Goal: Transaction & Acquisition: Book appointment/travel/reservation

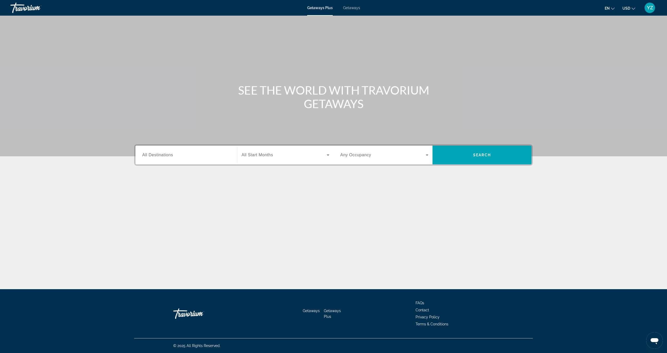
click at [186, 155] on input "Destination All Destinations" at bounding box center [186, 155] width 88 height 6
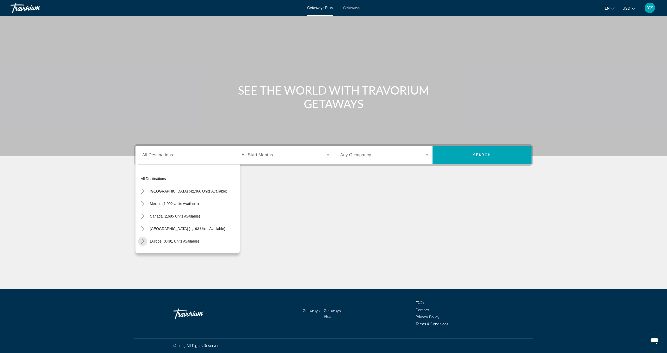
click at [142, 242] on icon "Toggle Europe (3,491 units available) submenu" at bounding box center [142, 241] width 3 height 5
click at [172, 193] on span "[GEOGRAPHIC_DATA] (42,366 units available)" at bounding box center [188, 191] width 77 height 4
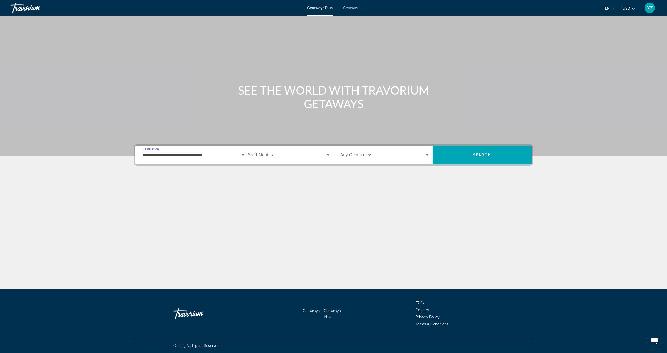
drag, startPoint x: 0, startPoint y: 0, endPoint x: 192, endPoint y: 156, distance: 247.3
click at [192, 156] on input "**********" at bounding box center [186, 155] width 88 height 6
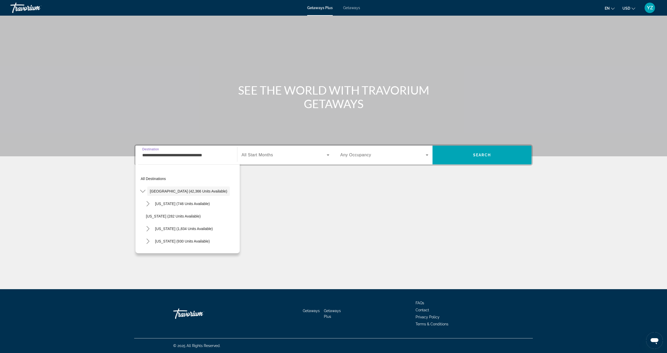
drag, startPoint x: 192, startPoint y: 156, endPoint x: 259, endPoint y: 196, distance: 77.8
click at [259, 196] on div "Main content" at bounding box center [333, 198] width 399 height 39
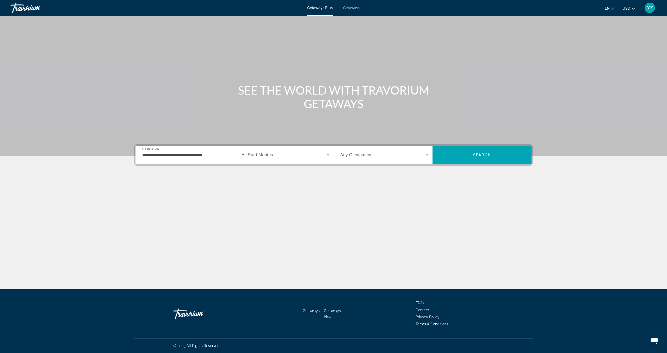
click at [152, 155] on input "**********" at bounding box center [186, 155] width 88 height 6
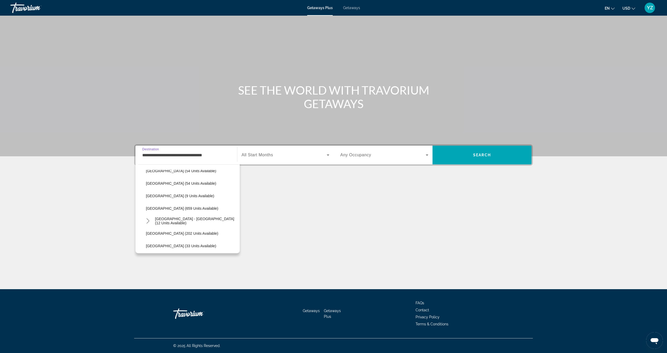
scroll to position [708, 0]
click at [164, 210] on span "[GEOGRAPHIC_DATA] (659 units available)" at bounding box center [182, 209] width 72 height 4
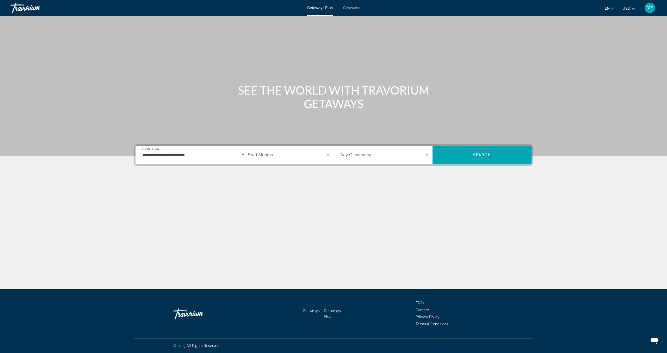
drag, startPoint x: 259, startPoint y: 196, endPoint x: 197, endPoint y: 156, distance: 73.8
click at [197, 156] on input "**********" at bounding box center [186, 155] width 88 height 6
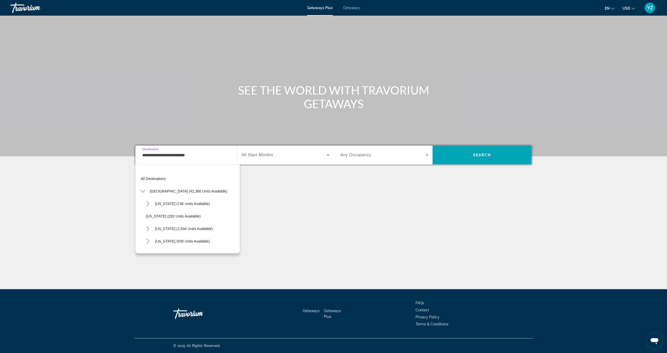
scroll to position [707, 0]
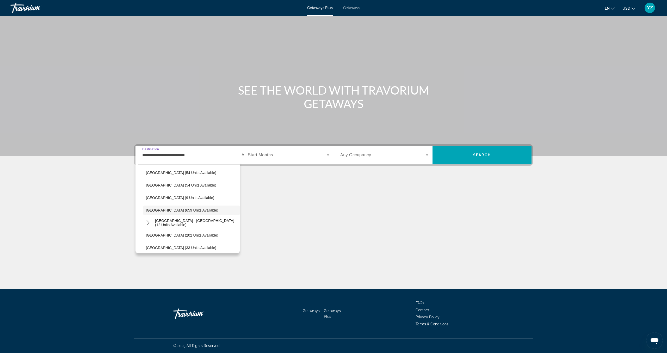
drag, startPoint x: 197, startPoint y: 156, endPoint x: 189, endPoint y: 155, distance: 7.1
click at [189, 155] on input "**********" at bounding box center [186, 155] width 88 height 6
click at [198, 224] on span "[GEOGRAPHIC_DATA] - [GEOGRAPHIC_DATA] (12 units available)" at bounding box center [196, 223] width 82 height 8
type input "**********"
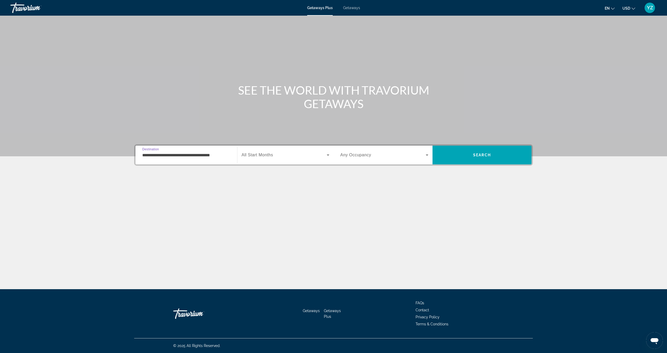
click at [145, 156] on input "**********" at bounding box center [186, 155] width 88 height 6
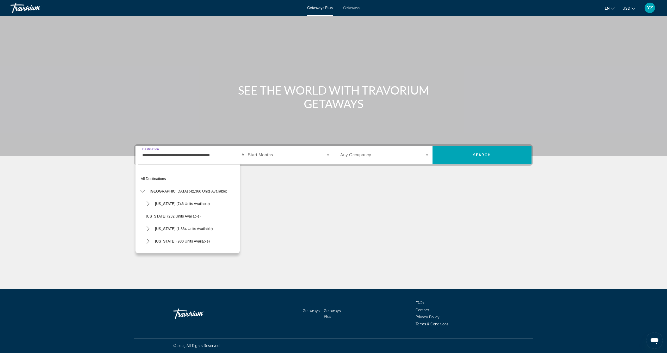
scroll to position [719, 0]
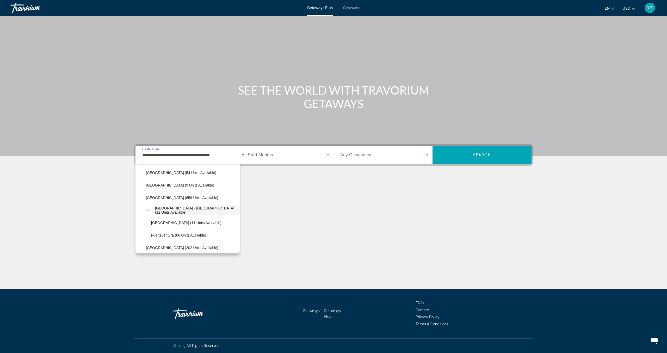
click at [147, 211] on icon "Toggle Spain - Canary Islands (12 units available) submenu" at bounding box center [147, 210] width 5 height 5
click at [170, 212] on span "[GEOGRAPHIC_DATA] - [GEOGRAPHIC_DATA] (12 units available)" at bounding box center [196, 210] width 82 height 8
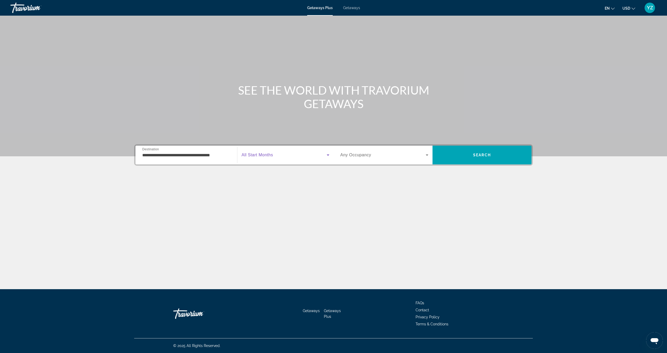
click at [328, 156] on icon "Search widget" at bounding box center [328, 155] width 3 height 1
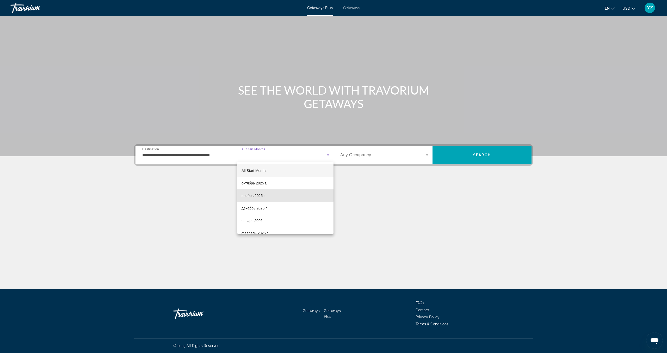
click at [254, 195] on span "ноябрь 2025 г." at bounding box center [254, 196] width 24 height 6
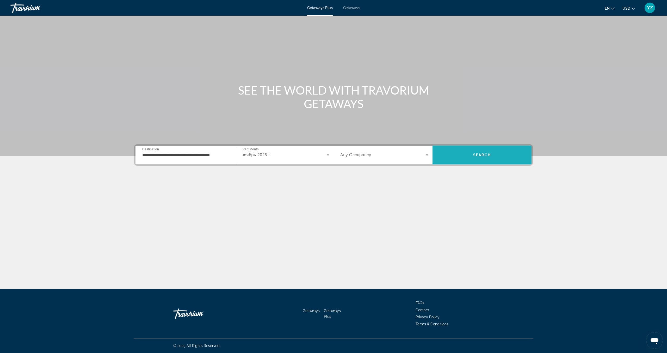
click at [486, 152] on span "Search" at bounding box center [482, 155] width 99 height 13
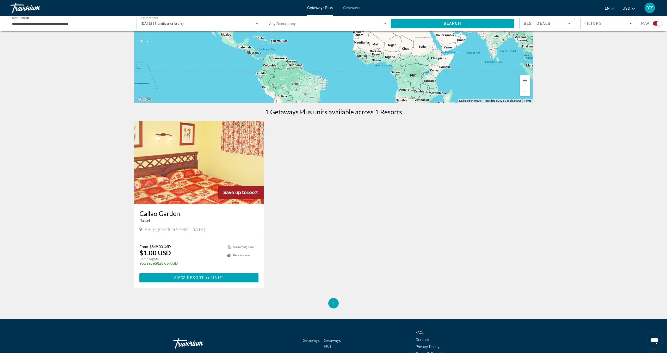
scroll to position [90, 0]
click at [220, 281] on span "Main content" at bounding box center [198, 277] width 119 height 13
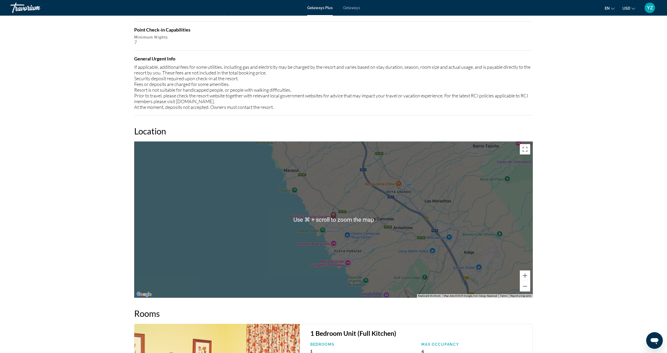
scroll to position [630, 0]
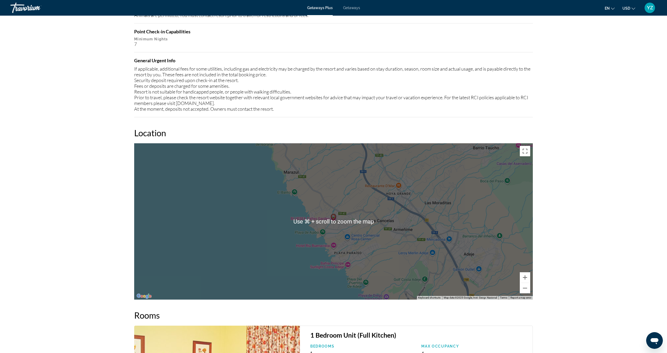
drag, startPoint x: 189, startPoint y: 155, endPoint x: 329, endPoint y: 317, distance: 213.5
click at [329, 317] on h2 "Rooms" at bounding box center [333, 315] width 399 height 10
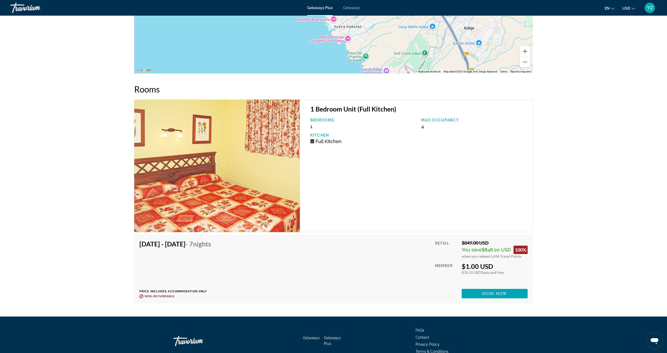
scroll to position [884, 0]
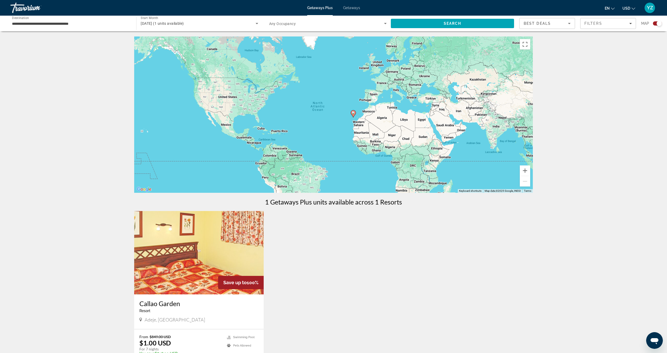
scroll to position [1, 0]
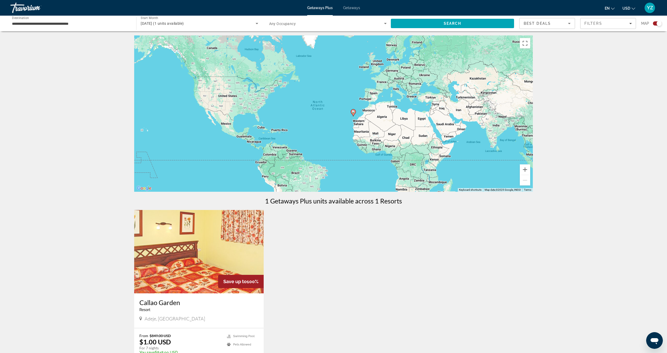
click at [375, 95] on div "To activate drag with keyboard, press Alt + Enter. Once in keyboard drag state,…" at bounding box center [333, 113] width 399 height 156
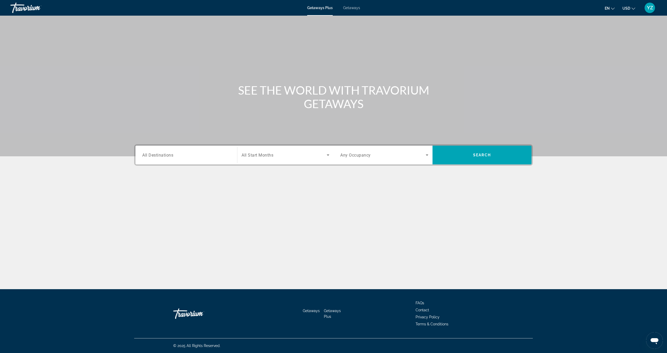
click at [219, 156] on input "Destination All Destinations" at bounding box center [186, 155] width 88 height 6
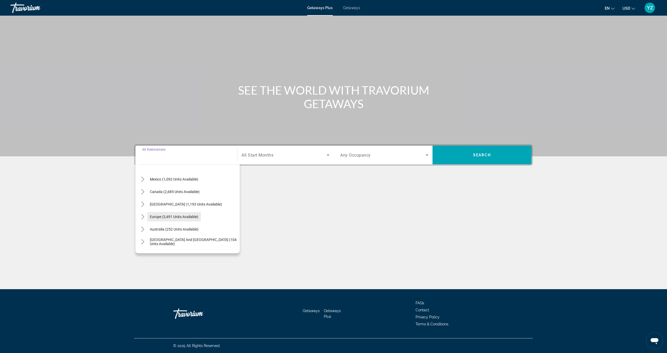
scroll to position [35, 0]
click at [144, 207] on icon "Toggle Europe (3,491 units available) submenu" at bounding box center [142, 206] width 5 height 5
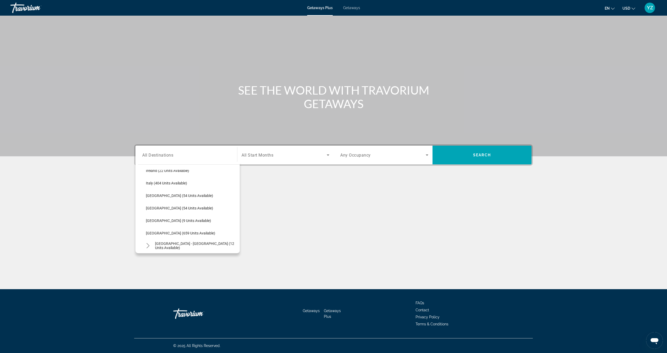
scroll to position [186, 0]
click at [165, 231] on span "[GEOGRAPHIC_DATA] (659 units available)" at bounding box center [180, 231] width 69 height 4
type input "**********"
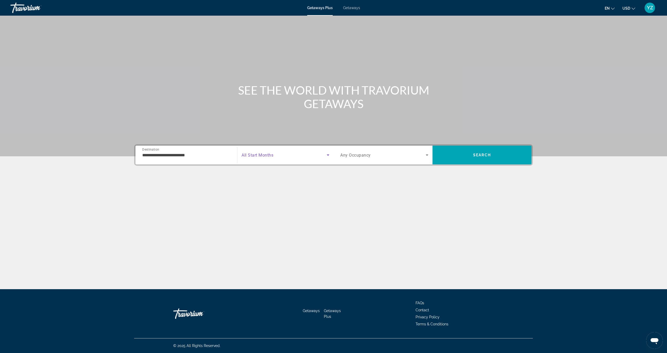
click at [329, 155] on icon "Search widget" at bounding box center [328, 155] width 6 height 6
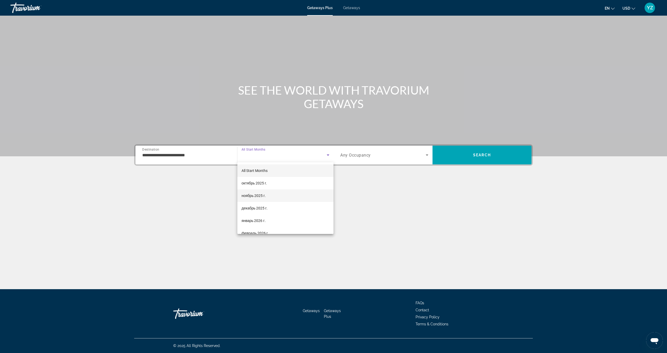
click at [261, 195] on span "ноябрь 2025 г." at bounding box center [254, 196] width 24 height 6
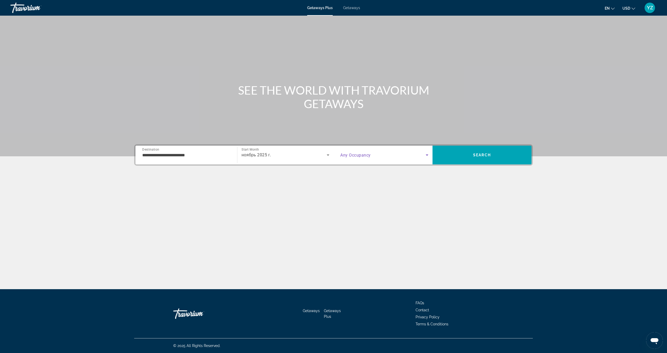
click at [426, 155] on icon "Search widget" at bounding box center [427, 155] width 3 height 1
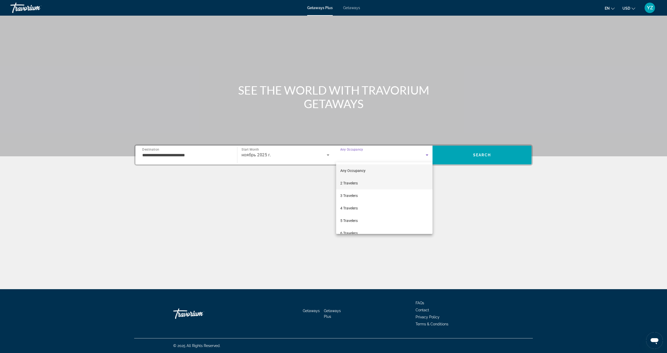
click at [353, 182] on span "2 Travelers" at bounding box center [348, 183] width 17 height 6
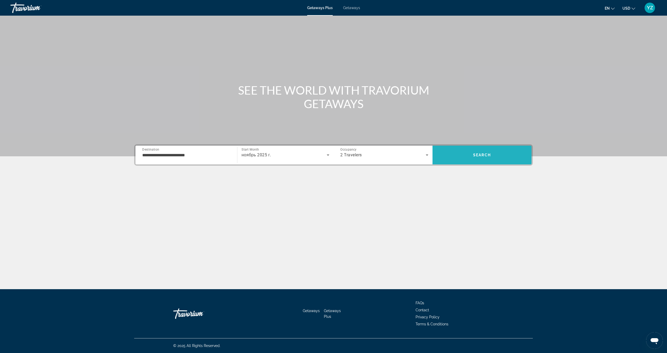
click at [487, 156] on span "Search" at bounding box center [482, 155] width 18 height 4
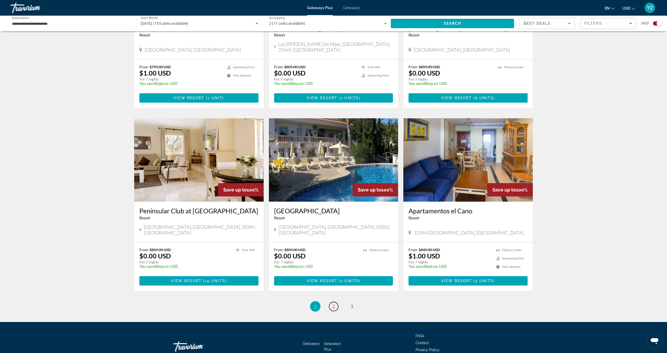
scroll to position [659, 0]
click at [334, 304] on span "2" at bounding box center [333, 307] width 3 height 6
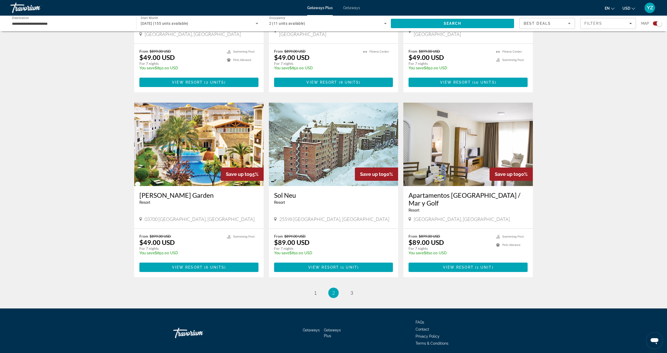
scroll to position [651, 0]
click at [353, 290] on span "3" at bounding box center [352, 293] width 3 height 6
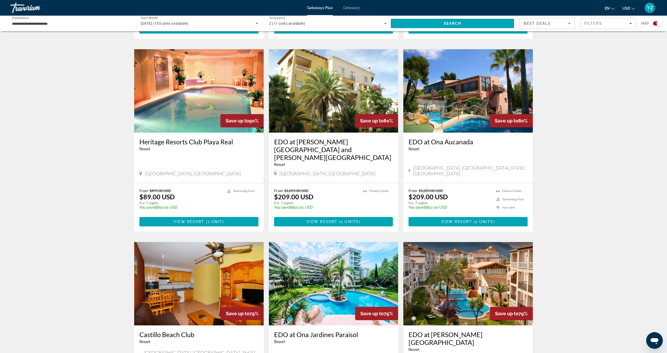
scroll to position [343, 0]
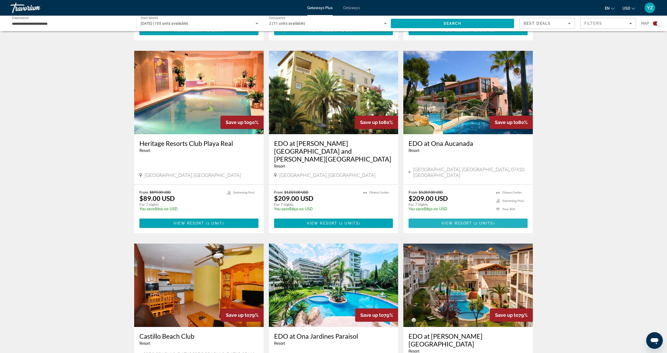
click at [450, 221] on span "View Resort" at bounding box center [456, 223] width 31 height 4
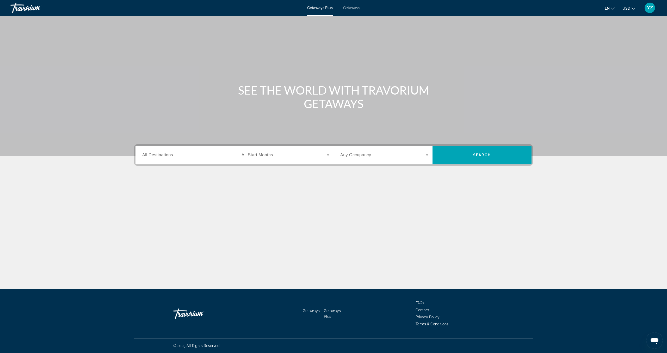
click at [159, 158] on input "Destination All Destinations" at bounding box center [186, 155] width 88 height 6
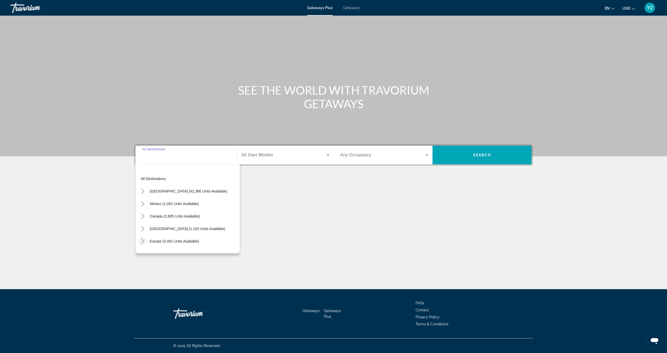
drag, startPoint x: 0, startPoint y: 0, endPoint x: 141, endPoint y: 243, distance: 280.6
click at [141, 243] on icon "Toggle Europe (3,491 units available) submenu" at bounding box center [142, 241] width 5 height 5
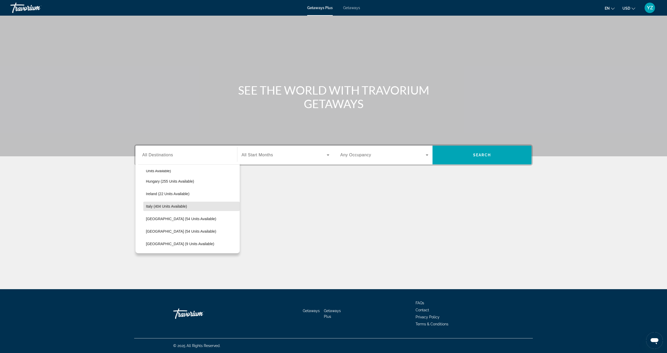
click at [150, 207] on span "Italy (404 units available)" at bounding box center [166, 206] width 41 height 4
type input "**********"
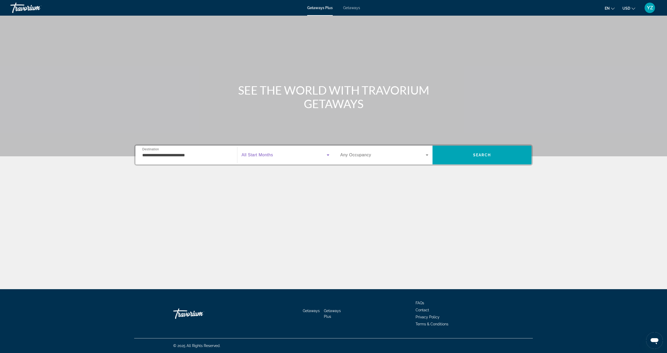
drag, startPoint x: 141, startPoint y: 243, endPoint x: 328, endPoint y: 155, distance: 206.5
click at [328, 155] on icon "Search widget" at bounding box center [328, 155] width 3 height 1
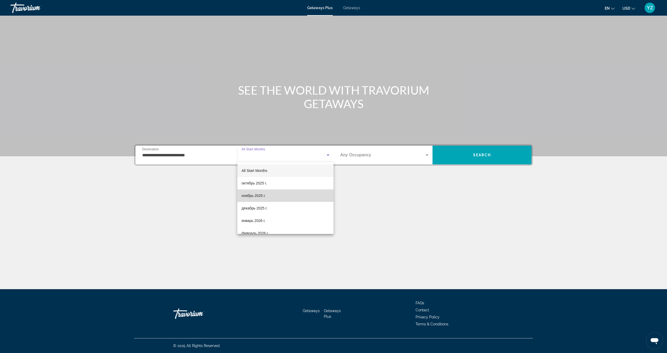
drag, startPoint x: 328, startPoint y: 155, endPoint x: 250, endPoint y: 195, distance: 87.9
click at [250, 195] on span "ноябрь 2025 г." at bounding box center [254, 196] width 24 height 6
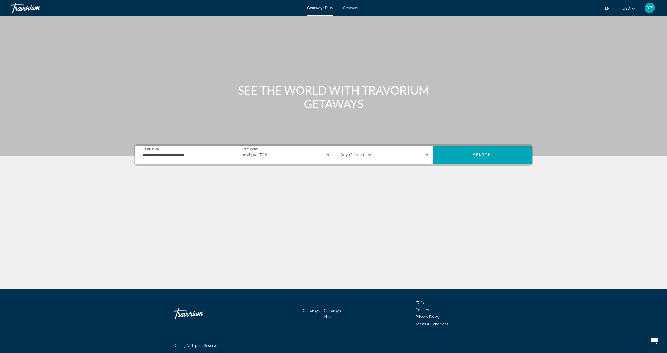
click at [428, 155] on icon "Search widget" at bounding box center [427, 155] width 3 height 1
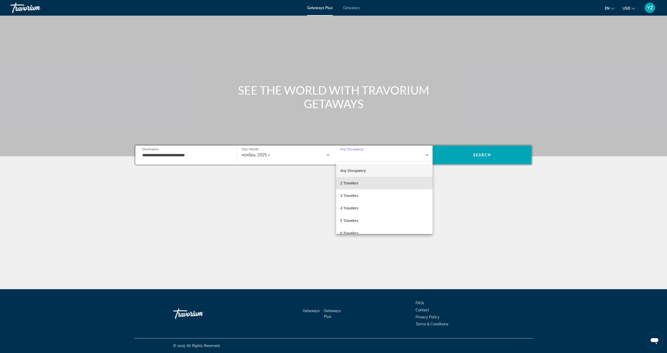
click at [357, 184] on span "2 Travelers" at bounding box center [349, 183] width 18 height 6
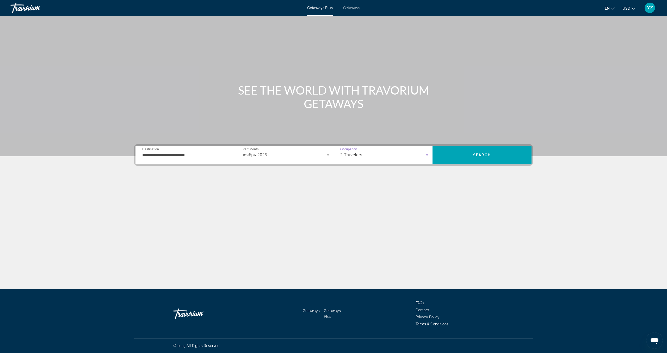
click at [490, 156] on span "Search" at bounding box center [482, 155] width 18 height 4
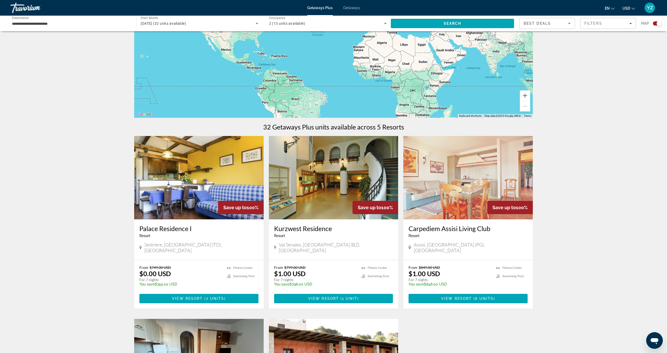
scroll to position [73, 0]
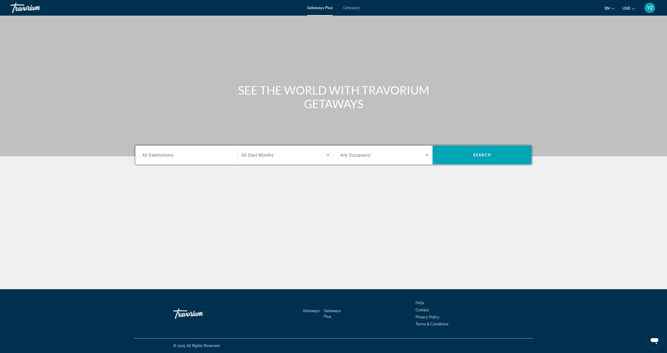
click at [161, 155] on span "All Destinations" at bounding box center [157, 154] width 31 height 5
click at [161, 155] on input "Destination All Destinations" at bounding box center [186, 155] width 88 height 6
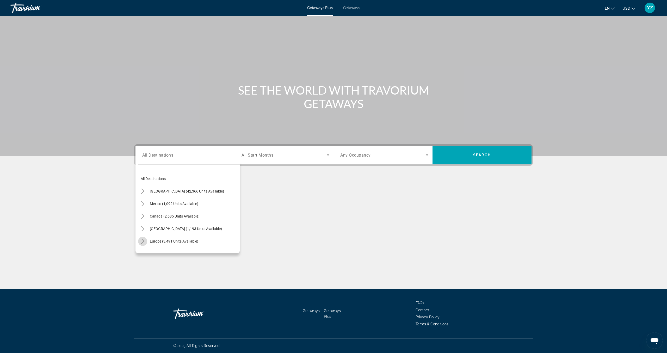
drag, startPoint x: 250, startPoint y: 195, endPoint x: 143, endPoint y: 243, distance: 116.9
click at [143, 243] on icon "Toggle Europe (3,491 units available) submenu" at bounding box center [142, 241] width 5 height 5
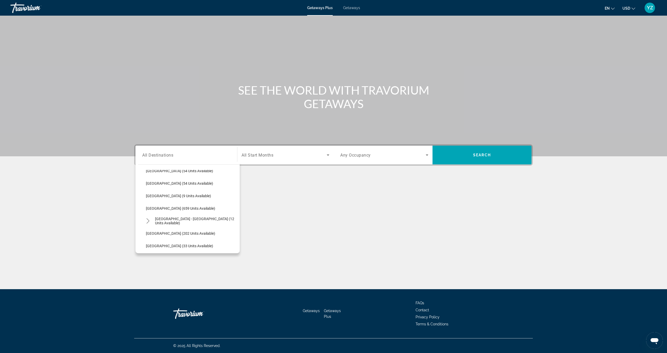
scroll to position [208, 0]
click at [153, 209] on span "[GEOGRAPHIC_DATA] (659 units available)" at bounding box center [180, 209] width 69 height 4
type input "**********"
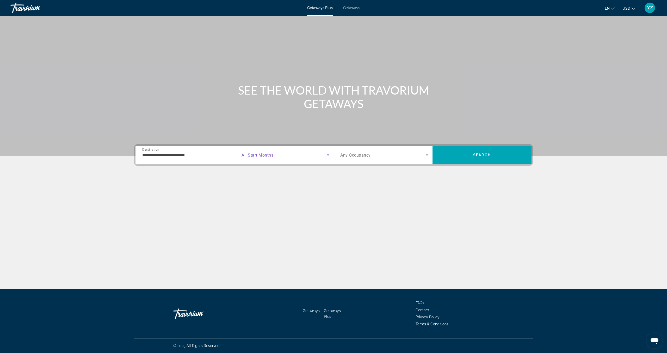
drag, startPoint x: 143, startPoint y: 243, endPoint x: 328, endPoint y: 156, distance: 204.8
click at [328, 156] on icon "Search widget" at bounding box center [328, 155] width 6 height 6
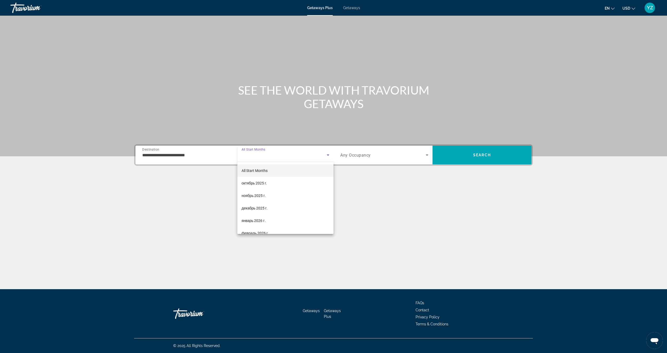
click at [259, 197] on span "ноябрь 2025 г." at bounding box center [254, 196] width 24 height 6
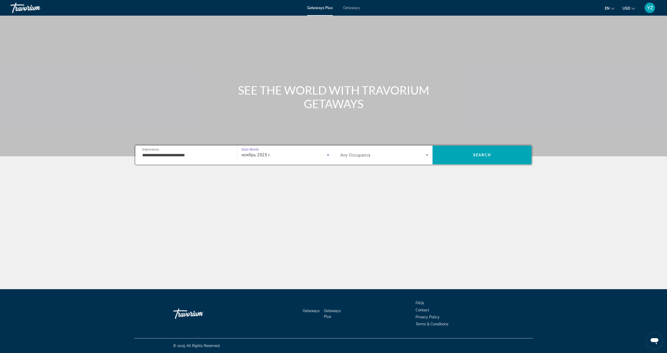
click at [427, 155] on icon "Search widget" at bounding box center [427, 155] width 3 height 1
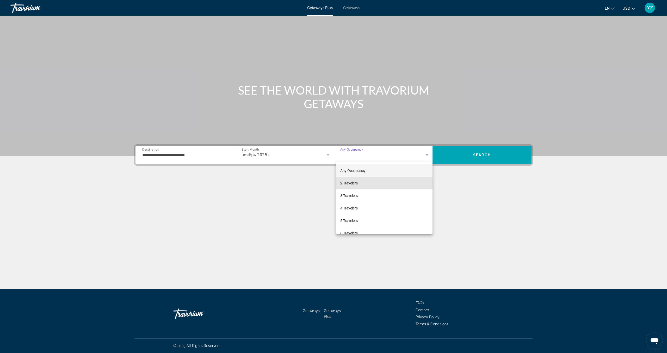
click at [343, 184] on span "2 Travelers" at bounding box center [348, 183] width 17 height 6
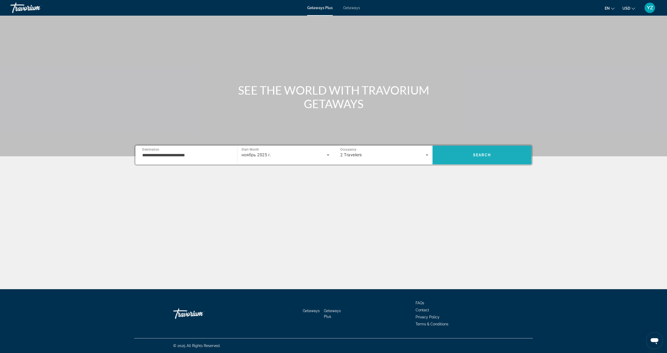
click at [495, 155] on span "Search" at bounding box center [482, 155] width 99 height 13
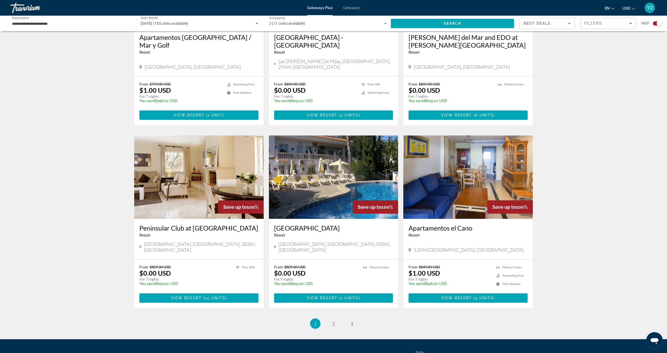
scroll to position [659, 0]
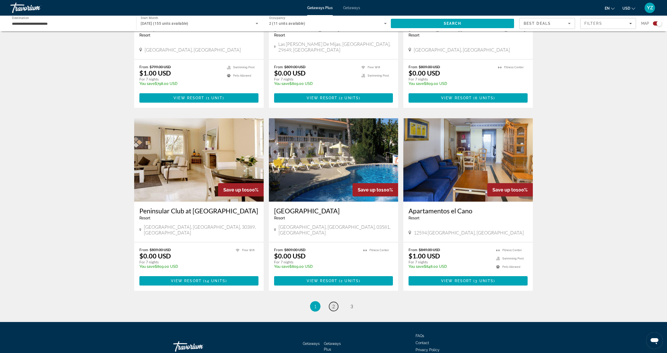
drag, startPoint x: 435, startPoint y: 271, endPoint x: 334, endPoint y: 275, distance: 100.7
click at [334, 304] on span "2" at bounding box center [333, 307] width 3 height 6
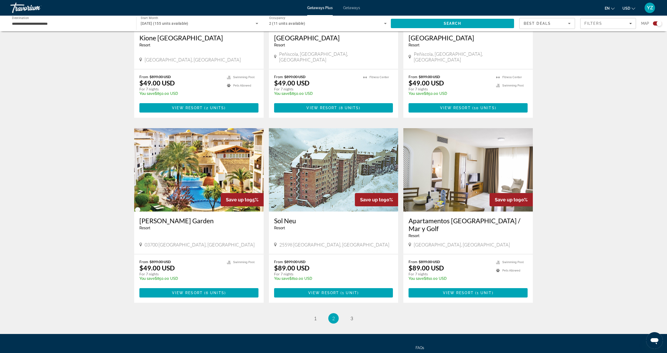
scroll to position [626, 0]
click at [315, 315] on span "1" at bounding box center [315, 318] width 3 height 6
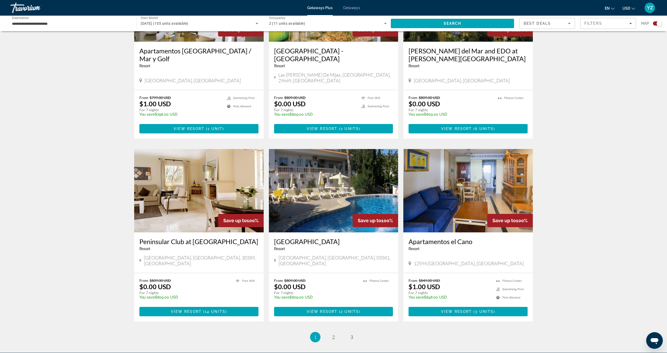
scroll to position [629, 0]
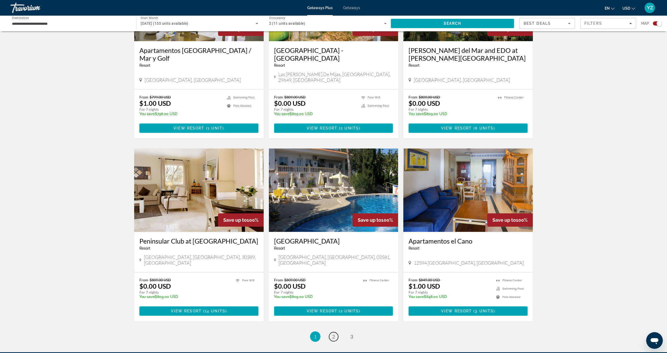
click at [331, 332] on link "page 2" at bounding box center [333, 336] width 9 height 9
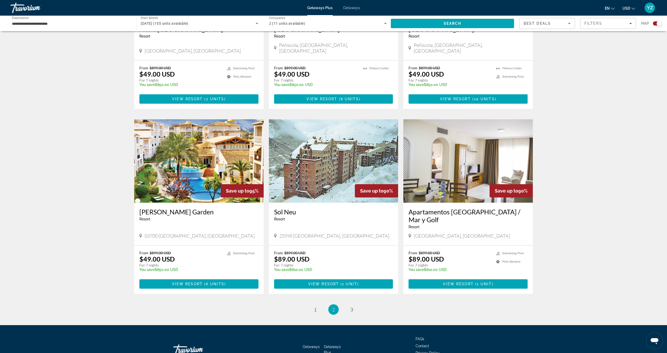
scroll to position [635, 0]
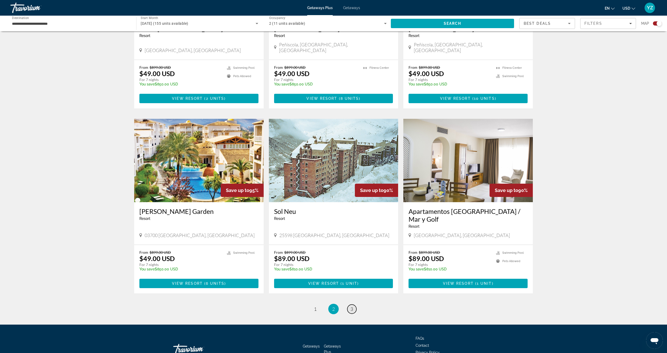
drag, startPoint x: 441, startPoint y: 312, endPoint x: 351, endPoint y: 291, distance: 93.0
click at [351, 306] on span "3" at bounding box center [352, 309] width 3 height 6
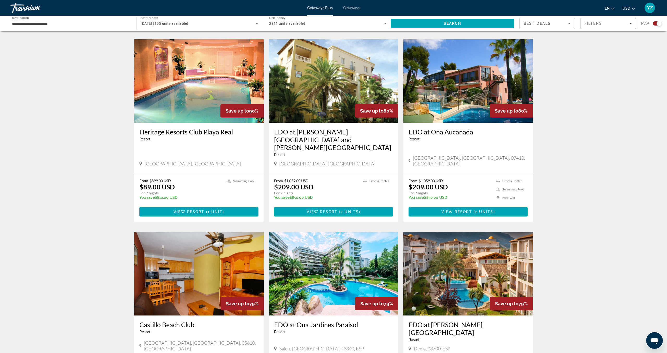
scroll to position [358, 0]
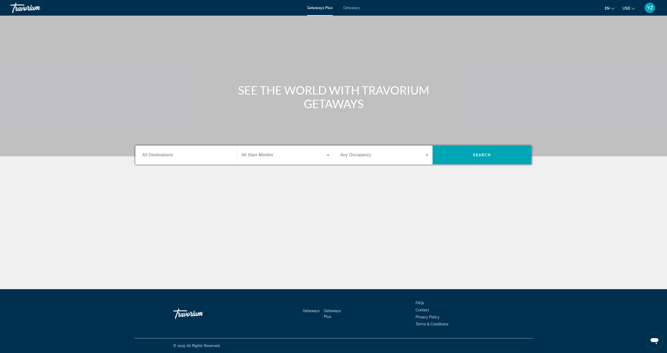
click at [320, 7] on span "Getaways Plus" at bounding box center [320, 8] width 26 height 4
click at [321, 8] on span "Getaways Plus" at bounding box center [320, 8] width 26 height 4
click at [351, 9] on span "Getaways" at bounding box center [351, 8] width 17 height 4
drag, startPoint x: 0, startPoint y: 0, endPoint x: 317, endPoint y: 8, distance: 317.3
click at [317, 8] on span "Getaways Plus" at bounding box center [319, 8] width 25 height 4
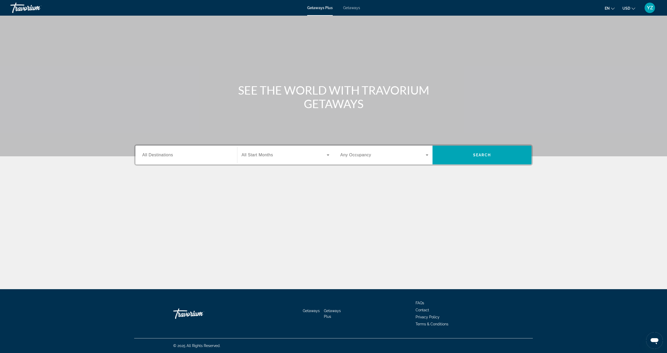
click at [161, 158] on div "Search widget" at bounding box center [186, 155] width 88 height 15
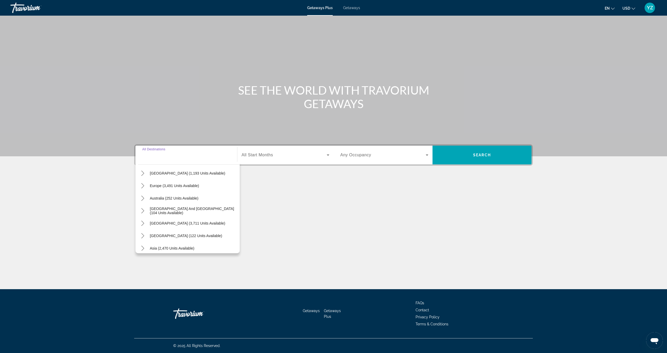
scroll to position [65, 0]
click at [145, 187] on icon "Toggle Australia (252 units available) submenu" at bounding box center [142, 188] width 5 height 5
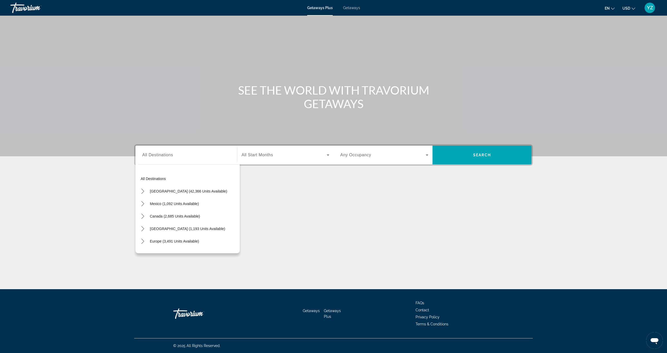
click at [157, 242] on span "Europe (3,491 units available)" at bounding box center [174, 241] width 49 height 4
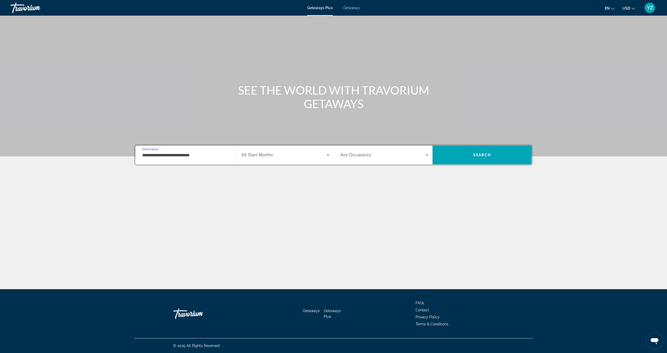
click at [216, 156] on input "**********" at bounding box center [186, 155] width 88 height 6
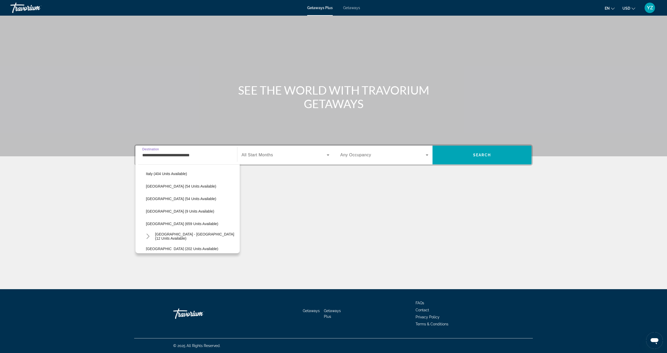
scroll to position [200, 0]
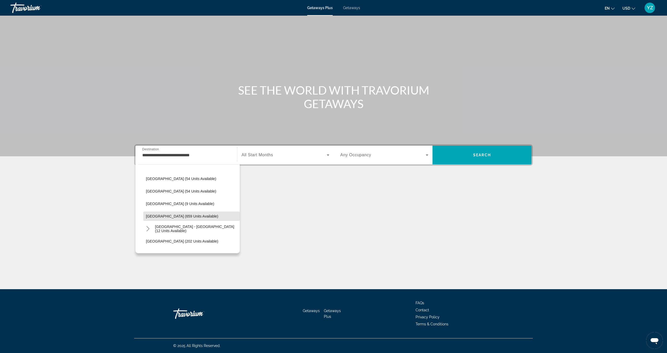
click at [150, 218] on span "[GEOGRAPHIC_DATA] (659 units available)" at bounding box center [182, 216] width 72 height 4
type input "**********"
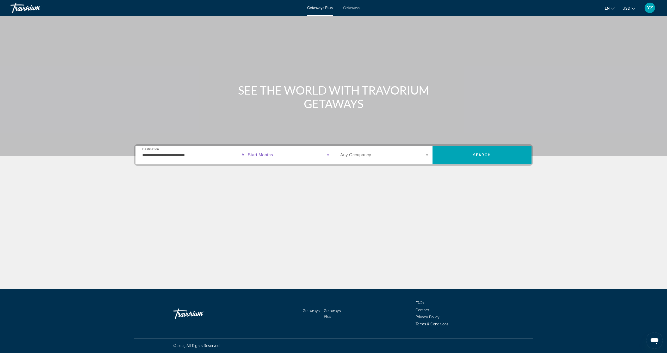
click at [328, 155] on icon "Search widget" at bounding box center [328, 155] width 3 height 1
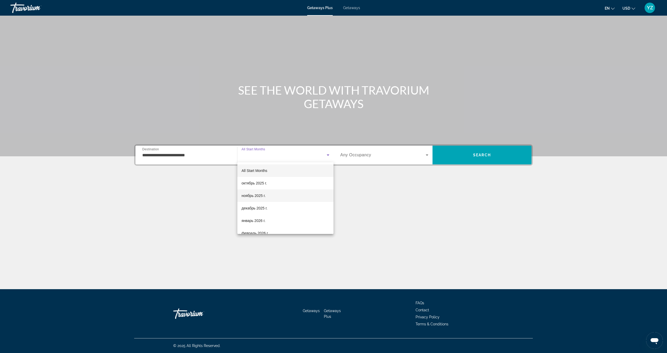
drag, startPoint x: 317, startPoint y: 8, endPoint x: 253, endPoint y: 195, distance: 198.4
click at [253, 195] on span "ноябрь 2025 г." at bounding box center [254, 196] width 24 height 6
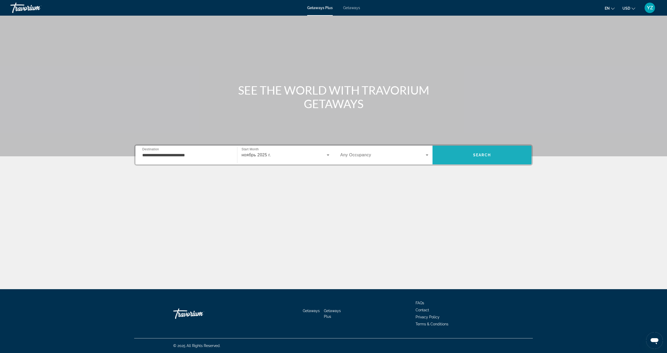
click at [482, 155] on span "Search" at bounding box center [482, 155] width 18 height 4
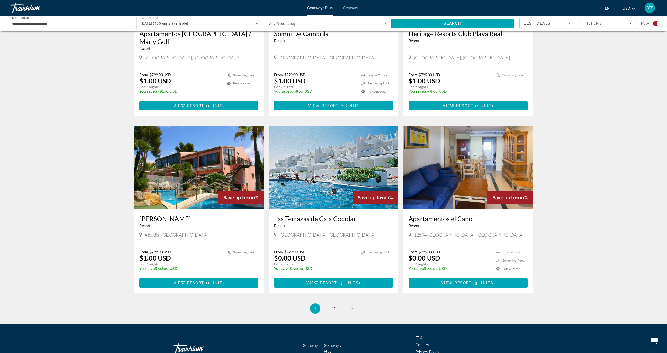
scroll to position [652, 0]
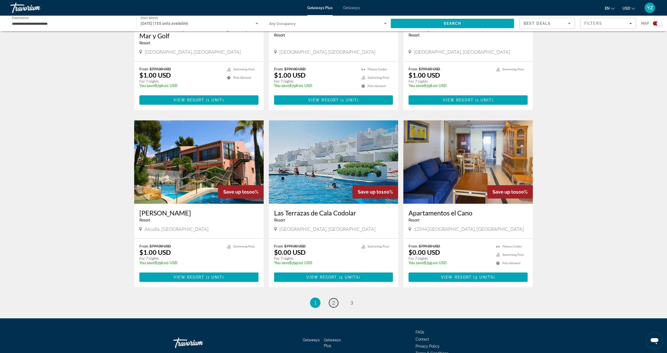
drag, startPoint x: 253, startPoint y: 195, endPoint x: 334, endPoint y: 272, distance: 111.7
click at [334, 300] on span "2" at bounding box center [333, 303] width 3 height 6
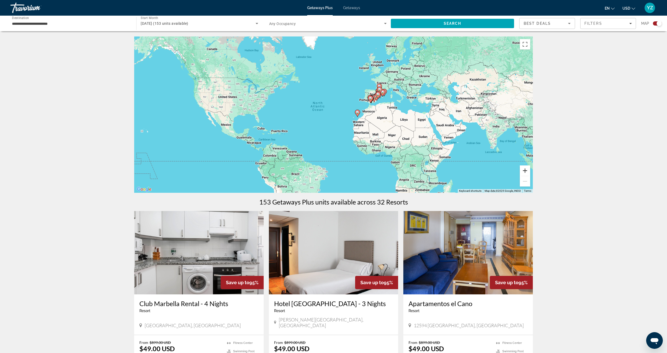
drag, startPoint x: 334, startPoint y: 272, endPoint x: 524, endPoint y: 170, distance: 215.4
click at [524, 170] on button "Zoom in" at bounding box center [525, 170] width 10 height 10
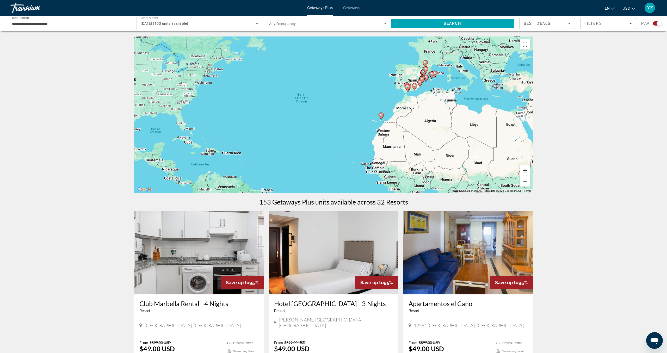
click at [524, 170] on button "Zoom in" at bounding box center [525, 170] width 10 height 10
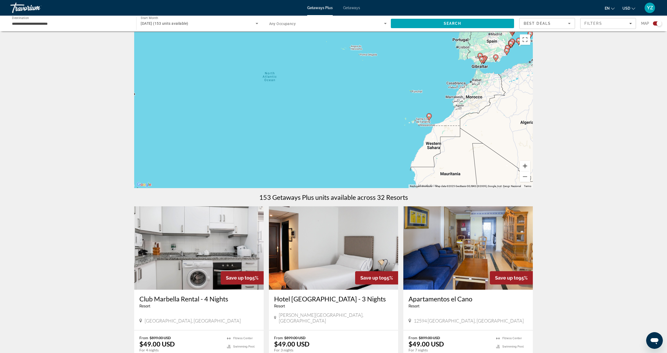
scroll to position [5, 0]
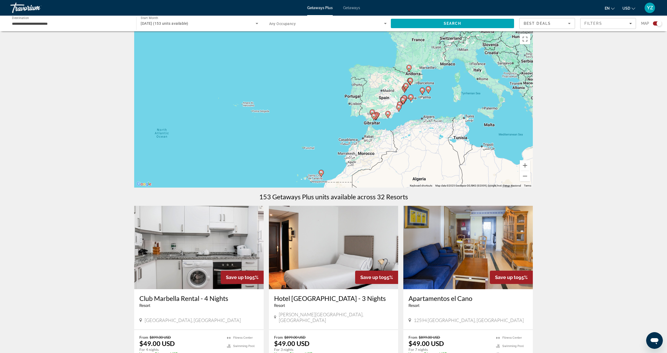
drag, startPoint x: 524, startPoint y: 170, endPoint x: 348, endPoint y: 142, distance: 178.4
click at [348, 142] on div "To activate drag with keyboard, press Alt + Enter. Once in keyboard drag state,…" at bounding box center [333, 109] width 399 height 156
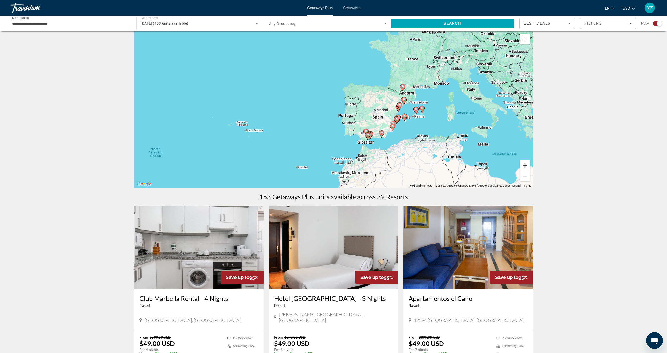
drag, startPoint x: 348, startPoint y: 142, endPoint x: 529, endPoint y: 169, distance: 183.1
click at [529, 169] on button "Zoom in" at bounding box center [525, 165] width 10 height 10
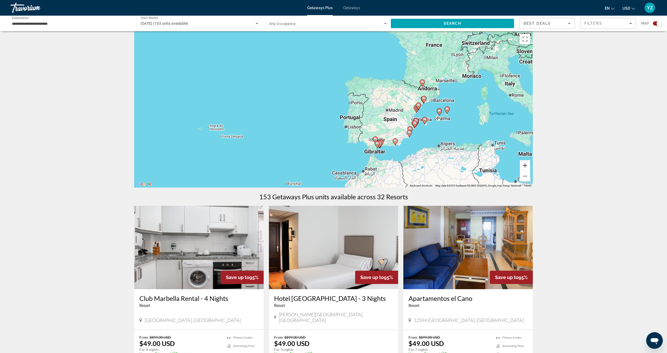
click at [529, 169] on button "Zoom in" at bounding box center [525, 165] width 10 height 10
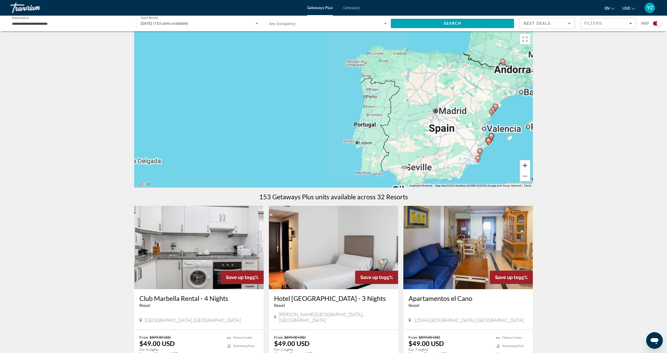
click at [529, 169] on button "Zoom in" at bounding box center [525, 165] width 10 height 10
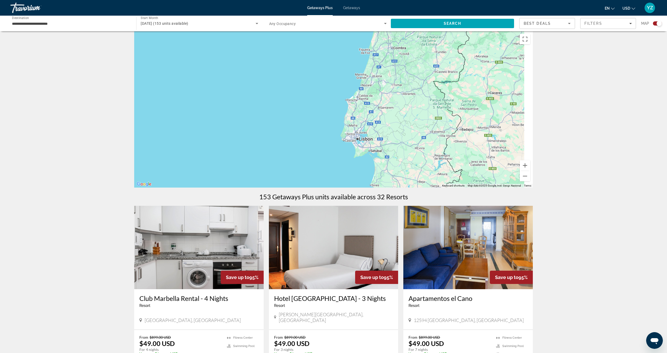
drag, startPoint x: 529, startPoint y: 169, endPoint x: 372, endPoint y: 50, distance: 196.5
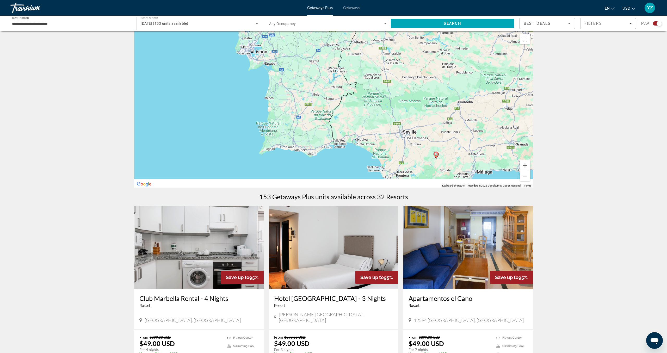
drag, startPoint x: 372, startPoint y: 50, endPoint x: 389, endPoint y: 39, distance: 20.4
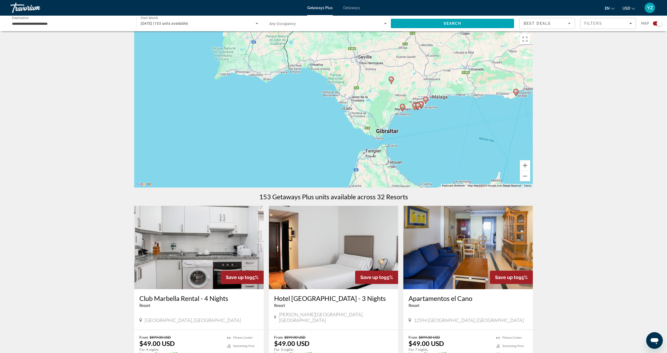
drag, startPoint x: 389, startPoint y: 39, endPoint x: 373, endPoint y: 108, distance: 71.6
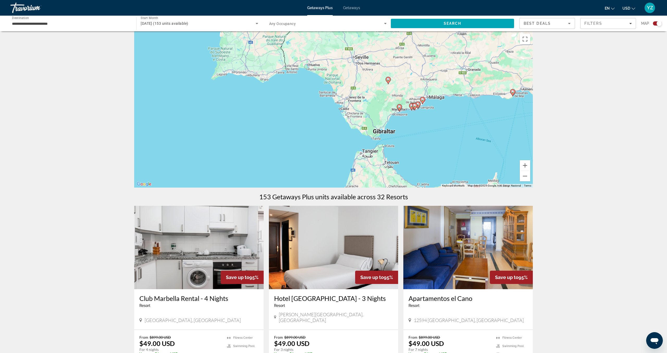
drag, startPoint x: 373, startPoint y: 108, endPoint x: 514, endPoint y: 94, distance: 141.2
click at [514, 94] on icon "Main content" at bounding box center [512, 92] width 5 height 7
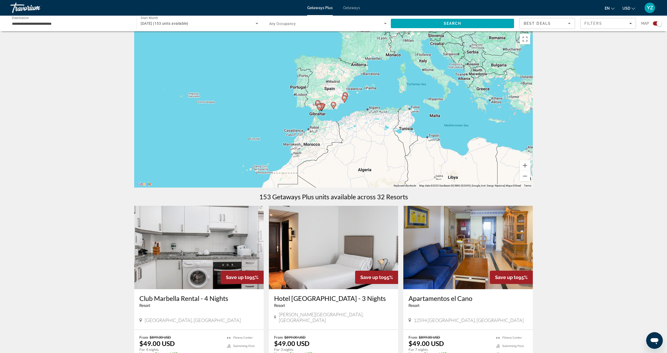
click at [333, 105] on image "Main content" at bounding box center [333, 104] width 3 height 3
type input "**********"
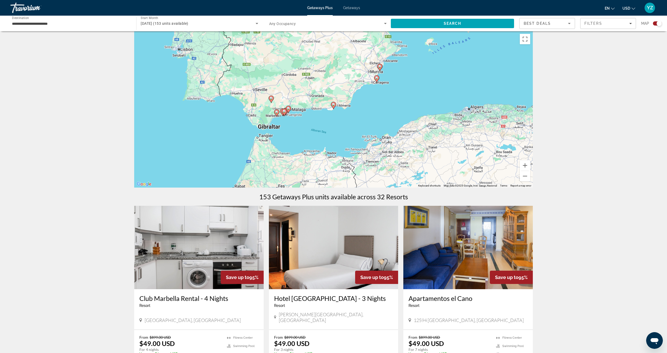
click at [333, 106] on icon "Main content" at bounding box center [333, 105] width 5 height 7
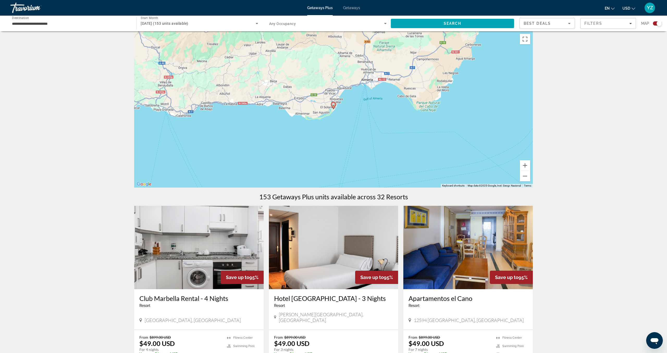
click at [333, 106] on icon "Main content" at bounding box center [333, 105] width 5 height 7
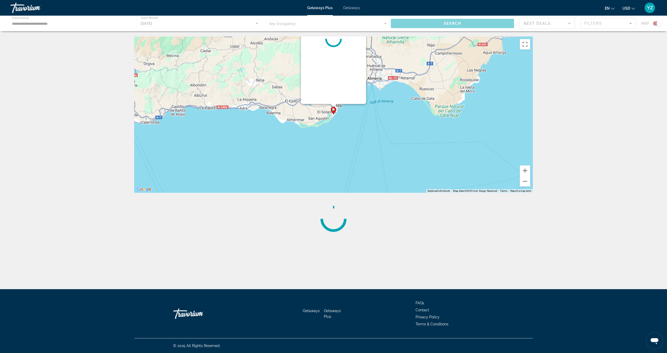
scroll to position [0, 0]
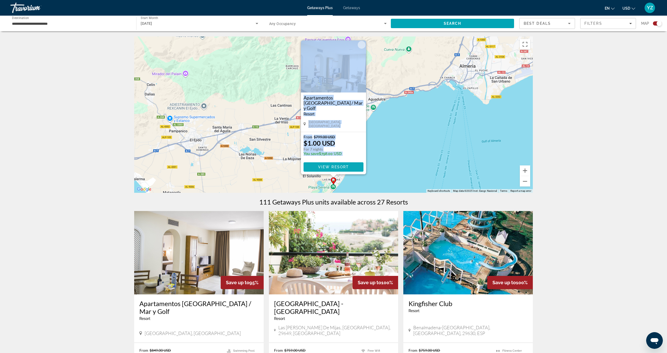
drag, startPoint x: 514, startPoint y: 94, endPoint x: 338, endPoint y: 168, distance: 190.8
click at [338, 168] on span "View Resort" at bounding box center [333, 167] width 31 height 4
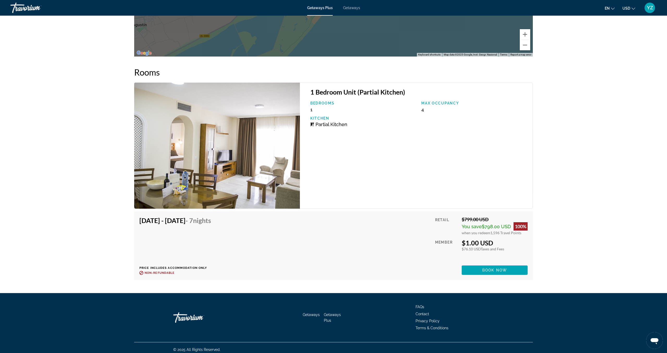
scroll to position [868, 0]
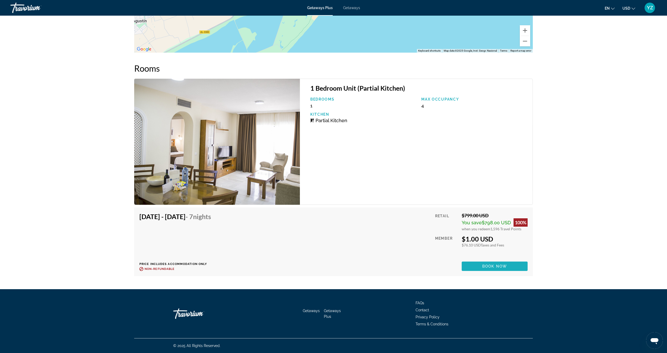
click at [491, 269] on span "Main content" at bounding box center [495, 266] width 66 height 13
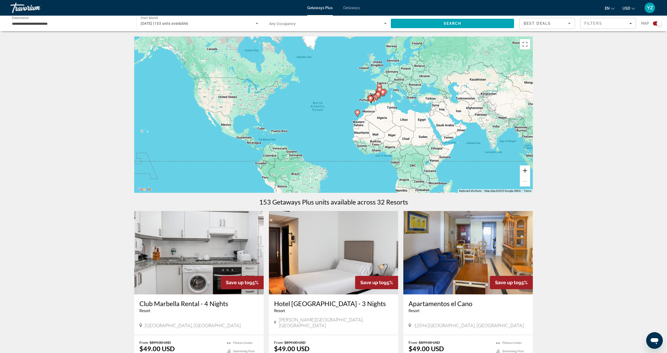
click at [524, 174] on button "Zoom in" at bounding box center [525, 170] width 10 height 10
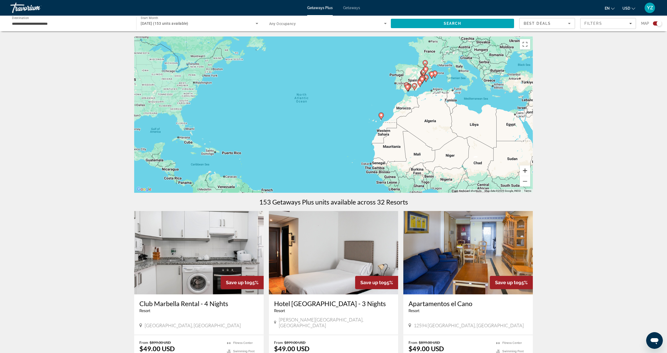
click at [524, 174] on button "Zoom in" at bounding box center [525, 170] width 10 height 10
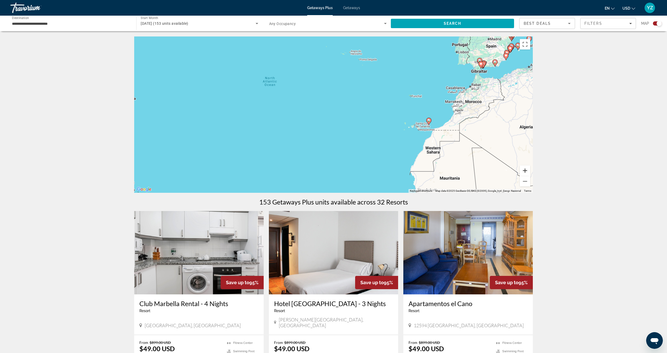
click at [524, 174] on button "Zoom in" at bounding box center [525, 170] width 10 height 10
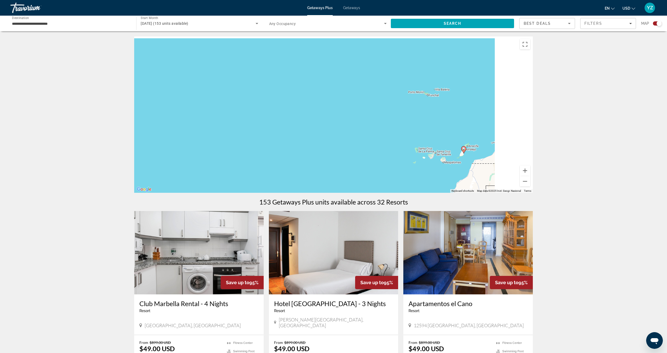
drag, startPoint x: 338, startPoint y: 168, endPoint x: 325, endPoint y: 178, distance: 15.8
click at [325, 178] on div "To activate drag with keyboard, press Alt + Enter. Once in keyboard drag state,…" at bounding box center [333, 114] width 399 height 156
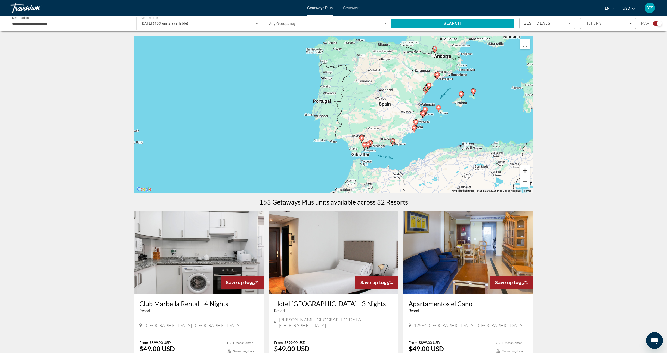
click at [525, 175] on button "Zoom in" at bounding box center [525, 170] width 10 height 10
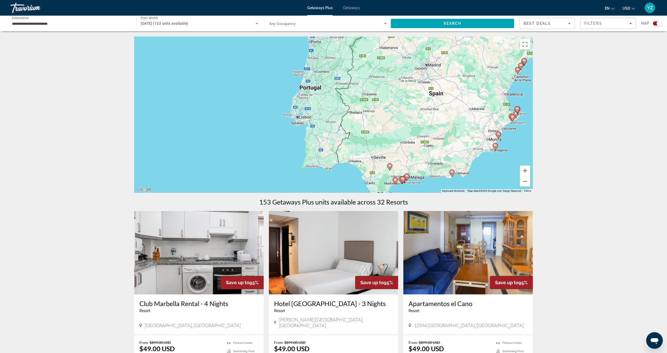
click at [453, 172] on icon "Main content" at bounding box center [452, 173] width 5 height 7
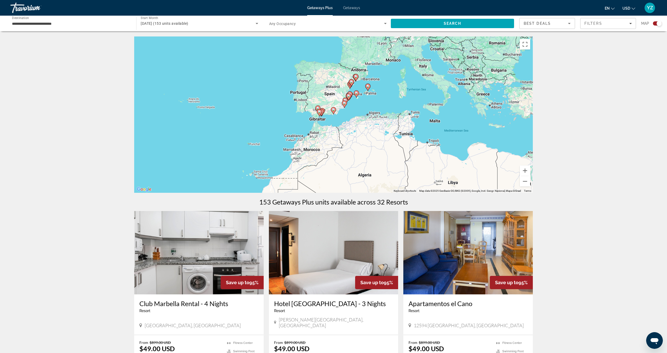
click at [334, 113] on icon "Main content" at bounding box center [333, 110] width 5 height 7
type input "**********"
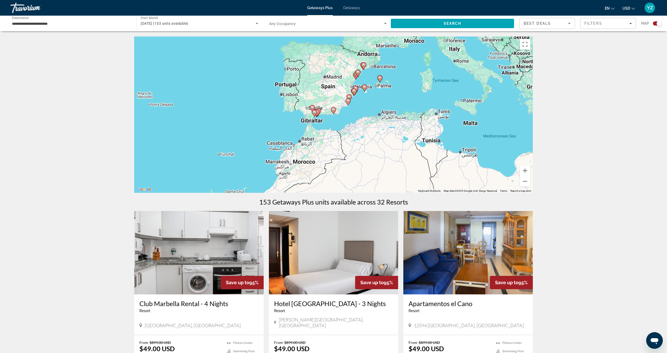
click at [334, 113] on icon "Main content" at bounding box center [333, 110] width 5 height 7
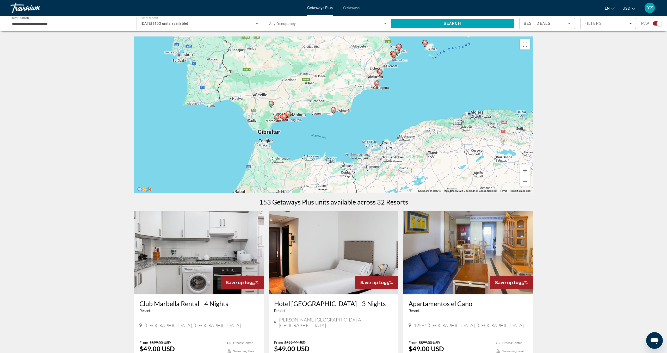
click at [334, 113] on icon "Main content" at bounding box center [333, 110] width 5 height 7
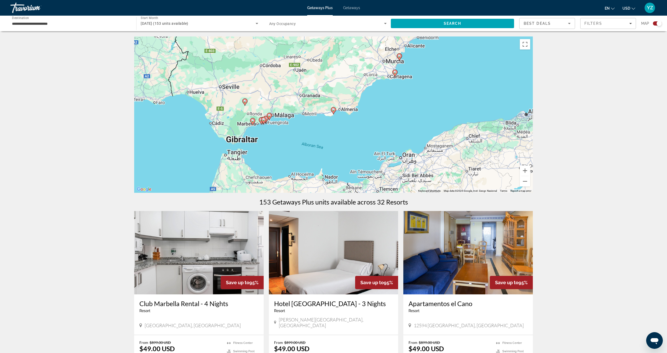
click at [334, 113] on icon "Main content" at bounding box center [333, 110] width 5 height 7
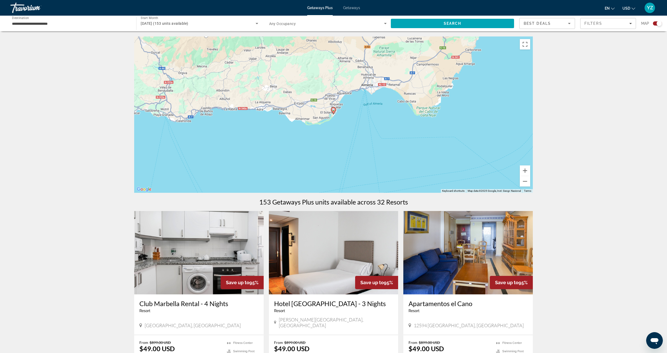
click at [334, 113] on icon "Main content" at bounding box center [333, 110] width 5 height 7
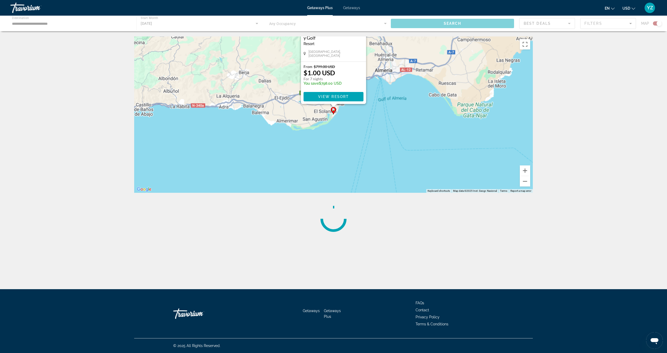
click at [334, 113] on icon "Main content" at bounding box center [333, 110] width 5 height 7
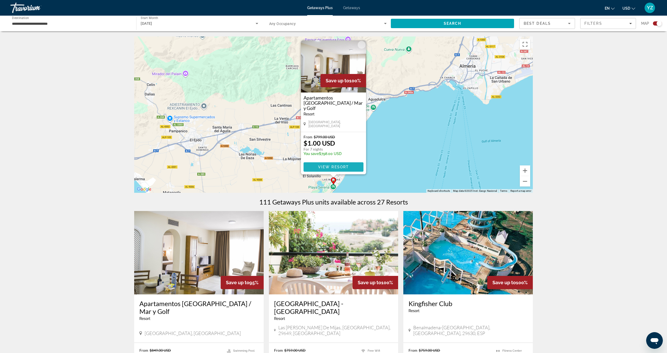
click at [336, 168] on span "View Resort" at bounding box center [333, 167] width 31 height 4
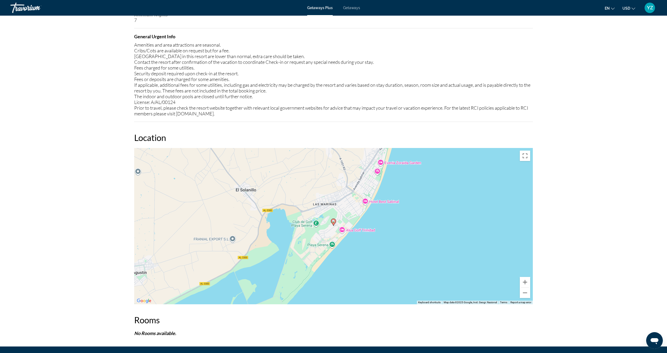
scroll to position [674, 0]
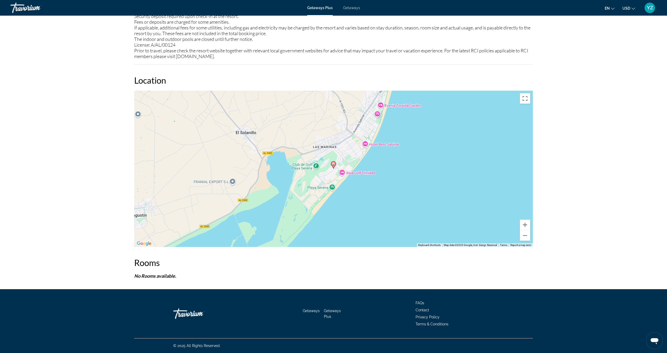
click at [334, 165] on image "Main content" at bounding box center [333, 163] width 3 height 3
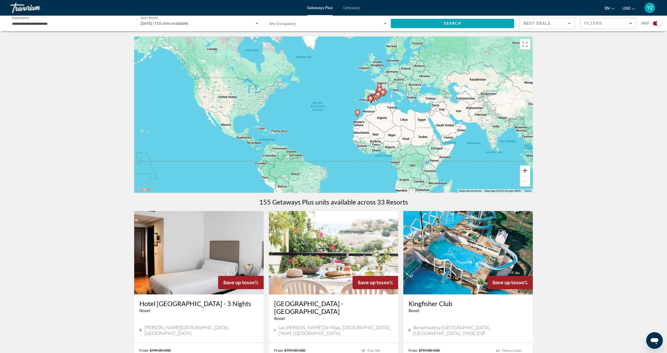
click at [524, 172] on button "Zoom in" at bounding box center [525, 170] width 10 height 10
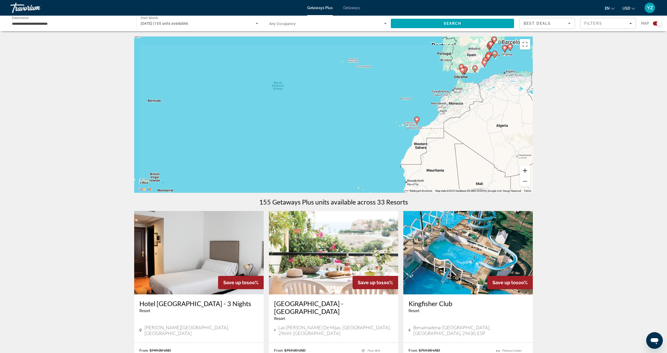
click at [524, 172] on button "Zoom in" at bounding box center [525, 170] width 10 height 10
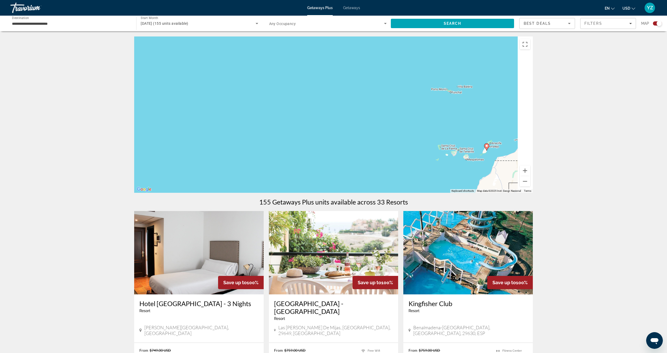
drag, startPoint x: 443, startPoint y: 130, endPoint x: 346, endPoint y: 151, distance: 99.7
click at [346, 151] on div "To activate drag with keyboard, press Alt + Enter. Once in keyboard drag state,…" at bounding box center [333, 114] width 399 height 156
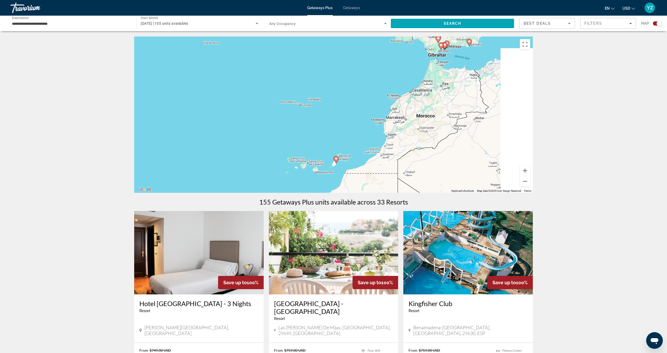
drag, startPoint x: 430, startPoint y: 147, endPoint x: 333, endPoint y: 164, distance: 98.2
click at [334, 162] on div "To activate drag with keyboard, press Alt + Enter. Once in keyboard drag state,…" at bounding box center [333, 114] width 399 height 156
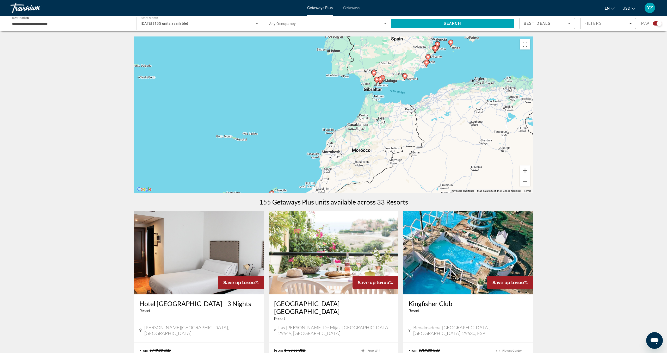
drag, startPoint x: 336, startPoint y: 159, endPoint x: 289, endPoint y: 195, distance: 59.7
click at [297, 188] on div "To activate drag with keyboard, press Alt + Enter. Once in keyboard drag state,…" at bounding box center [333, 114] width 399 height 156
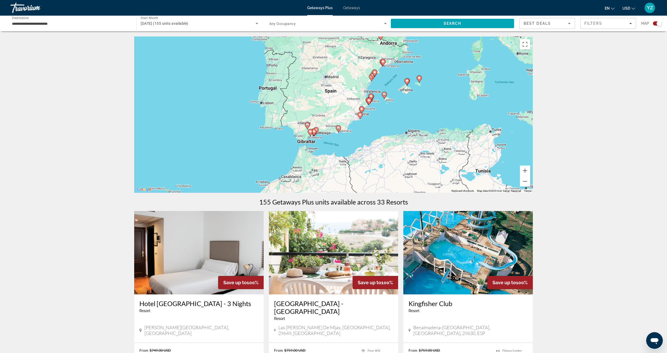
drag, startPoint x: 378, startPoint y: 119, endPoint x: 363, endPoint y: 133, distance: 20.1
click at [363, 133] on div "To activate drag with keyboard, press Alt + Enter. Once in keyboard drag state,…" at bounding box center [333, 114] width 399 height 156
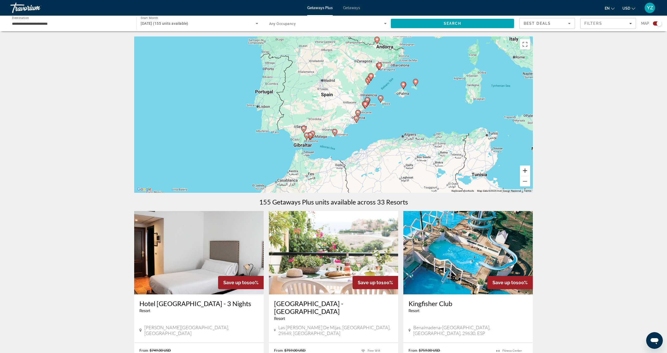
click at [523, 171] on button "Zoom in" at bounding box center [525, 170] width 10 height 10
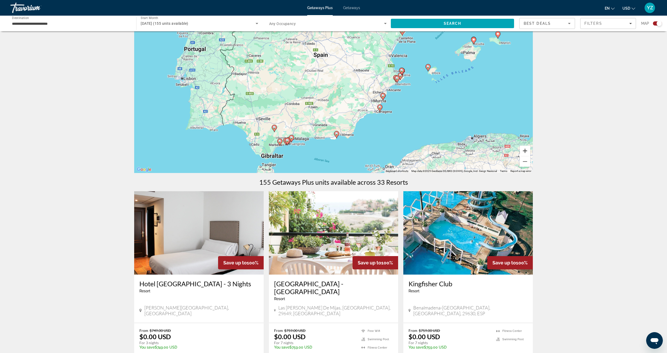
scroll to position [21, 0]
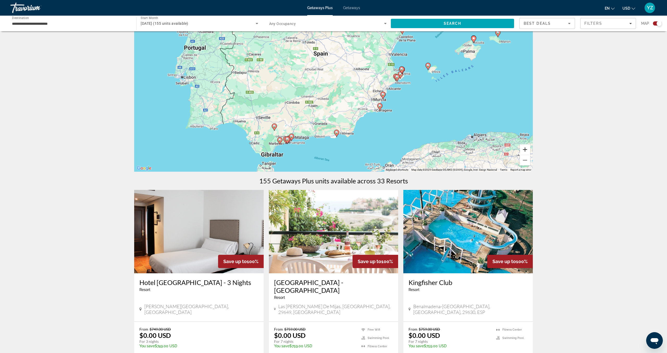
click at [524, 150] on button "Zoom in" at bounding box center [525, 149] width 10 height 10
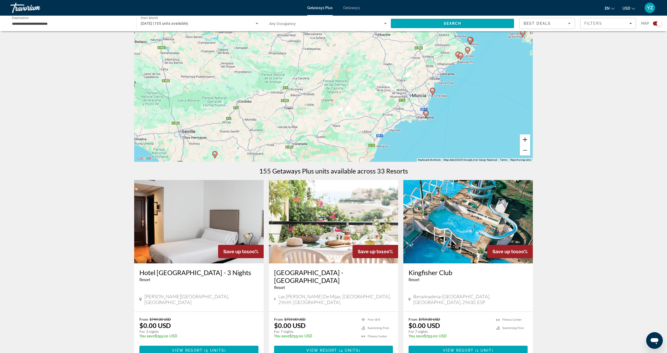
scroll to position [20, 0]
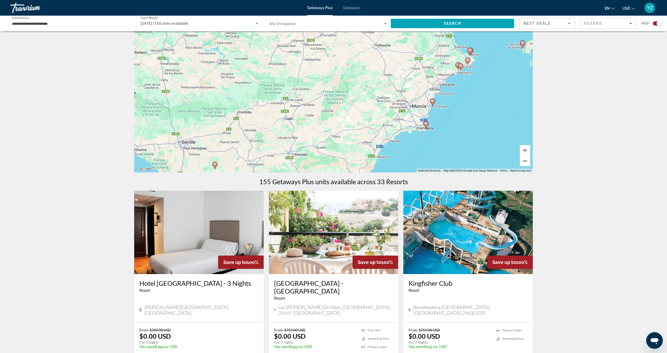
click at [529, 165] on button "Zoom out" at bounding box center [525, 161] width 10 height 10
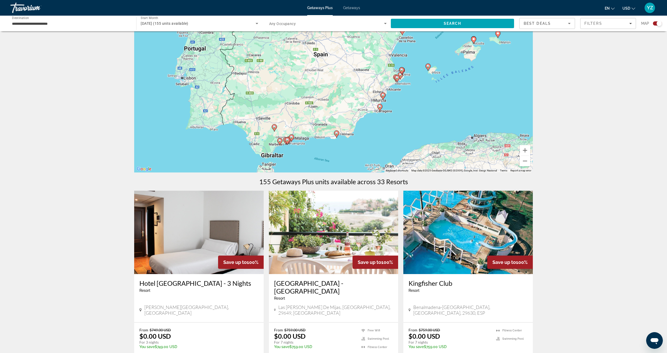
click at [336, 134] on image "Main content" at bounding box center [336, 133] width 3 height 3
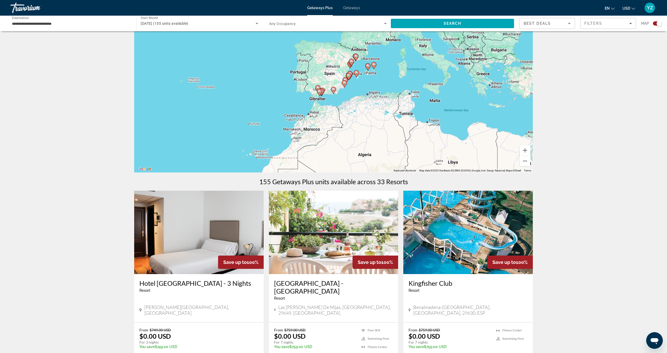
click at [334, 90] on image "Main content" at bounding box center [333, 89] width 3 height 3
type input "**********"
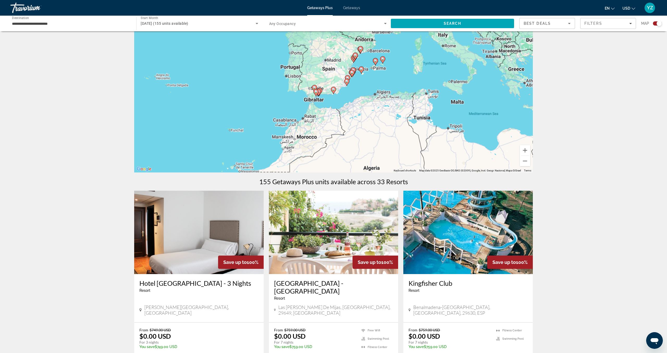
click at [334, 90] on image "Main content" at bounding box center [333, 89] width 3 height 3
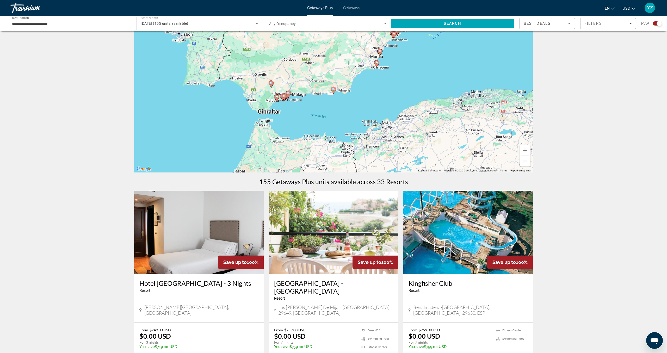
click at [334, 90] on image "Main content" at bounding box center [333, 89] width 3 height 3
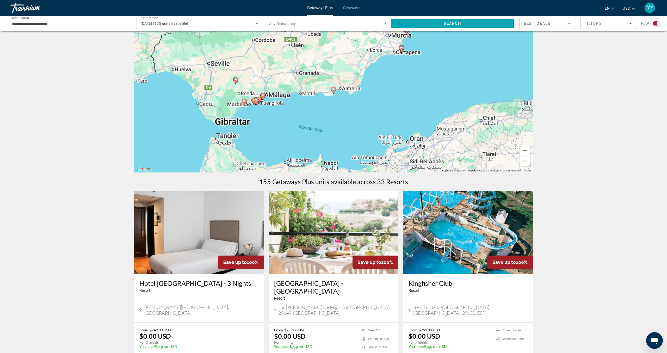
click at [334, 90] on image "Main content" at bounding box center [333, 89] width 3 height 3
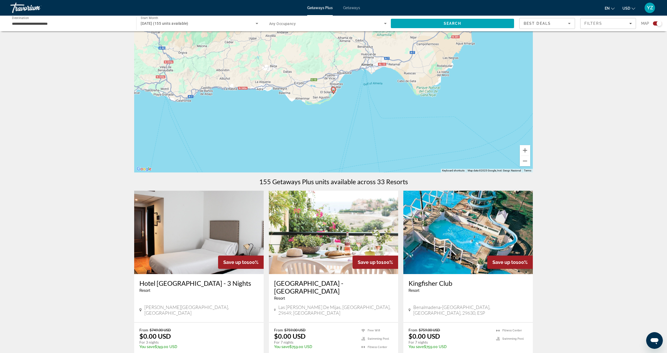
click at [334, 90] on image "Main content" at bounding box center [333, 89] width 3 height 3
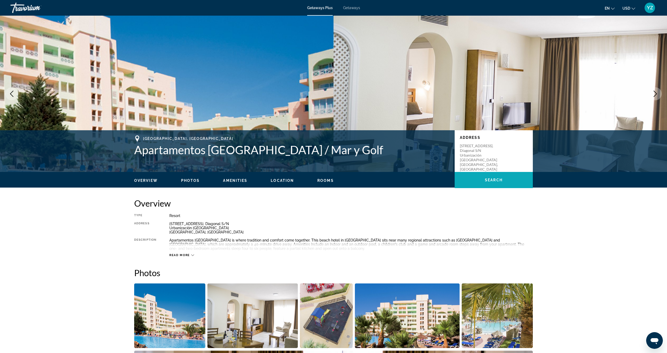
click at [494, 178] on span "Main content" at bounding box center [494, 180] width 78 height 13
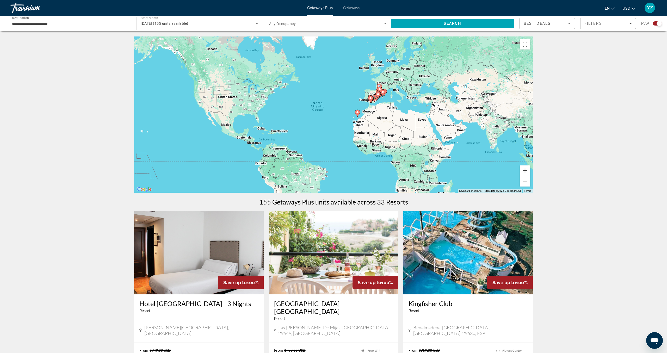
click at [521, 172] on button "Zoom in" at bounding box center [525, 170] width 10 height 10
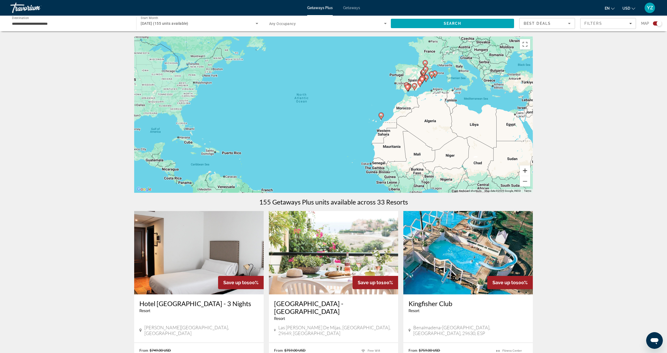
click at [524, 171] on button "Zoom in" at bounding box center [525, 170] width 10 height 10
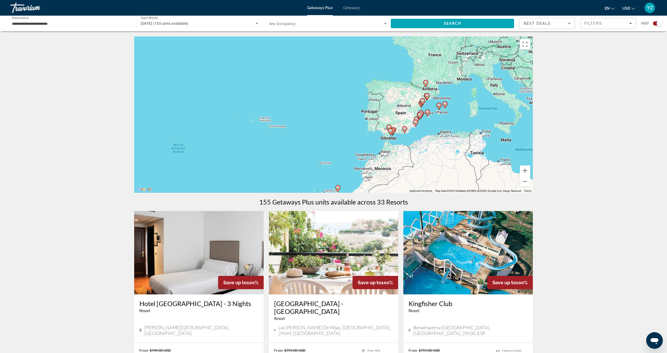
drag, startPoint x: 443, startPoint y: 102, endPoint x: 380, endPoint y: 185, distance: 104.1
click at [347, 171] on div "To activate drag with keyboard, press Alt + Enter. Once in keyboard drag state,…" at bounding box center [333, 114] width 399 height 156
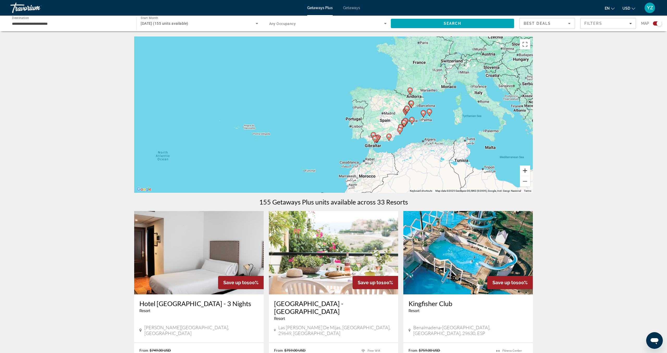
click at [525, 167] on button "Zoom in" at bounding box center [525, 170] width 10 height 10
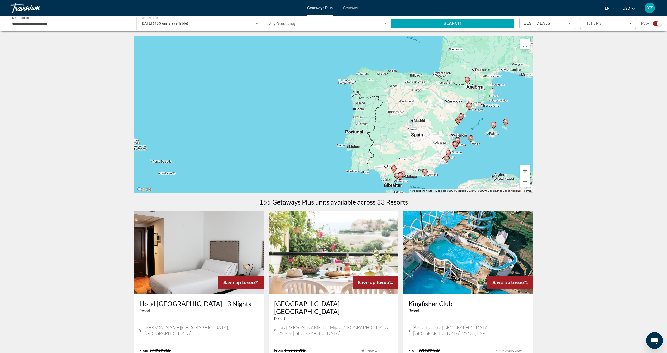
drag, startPoint x: 452, startPoint y: 114, endPoint x: 418, endPoint y: 131, distance: 37.6
click at [420, 129] on div "To activate drag with keyboard, press Alt + Enter. Once in keyboard drag state,…" at bounding box center [333, 114] width 399 height 156
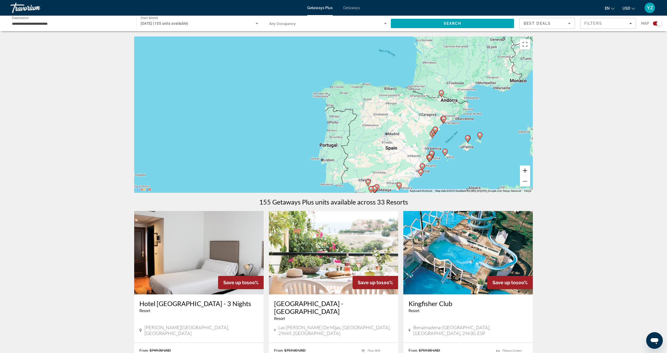
click at [523, 169] on button "Zoom in" at bounding box center [525, 170] width 10 height 10
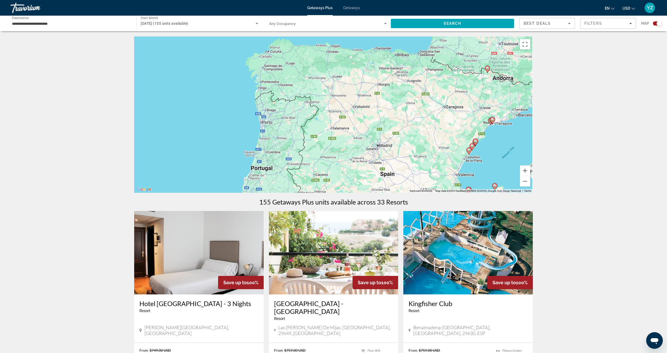
drag, startPoint x: 473, startPoint y: 148, endPoint x: 372, endPoint y: 138, distance: 101.8
click at [374, 138] on div "To activate drag with keyboard, press Alt + Enter. Once in keyboard drag state,…" at bounding box center [333, 114] width 399 height 156
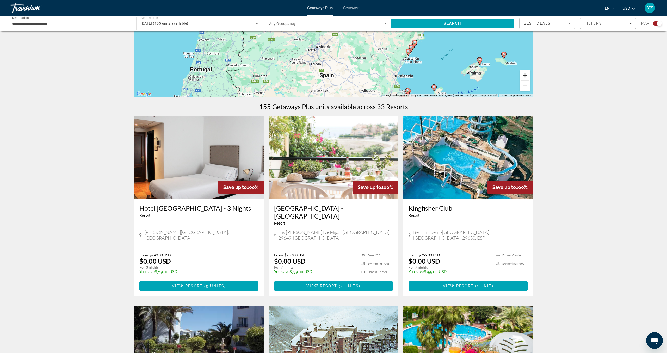
scroll to position [94, 0]
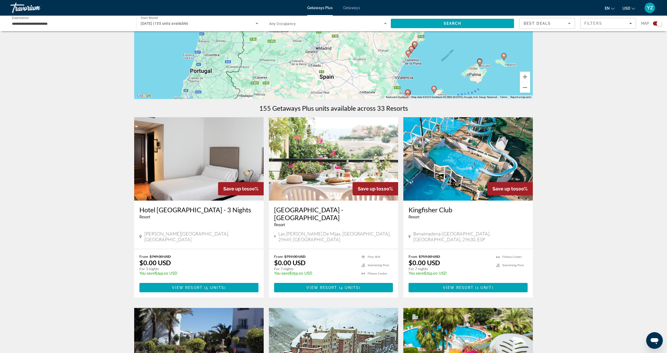
click at [480, 63] on icon "Main content" at bounding box center [479, 62] width 5 height 7
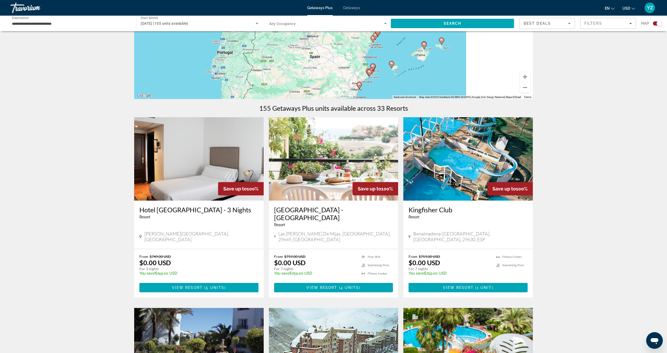
click at [480, 63] on div "To activate drag with keyboard, press Alt + Enter. Once in keyboard drag state,…" at bounding box center [333, 21] width 399 height 156
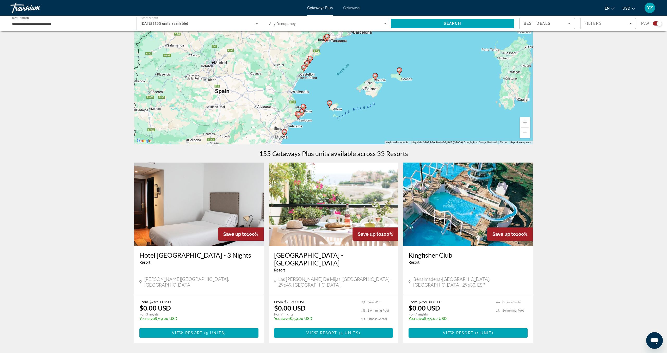
scroll to position [35, 0]
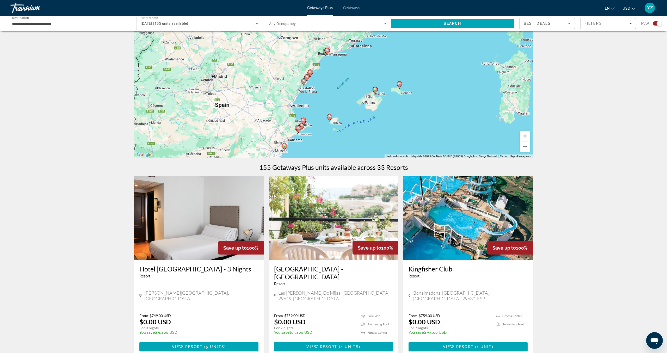
click at [374, 91] on image "Main content" at bounding box center [375, 89] width 3 height 3
type input "**********"
click at [374, 91] on image "Main content" at bounding box center [375, 89] width 3 height 3
click at [375, 91] on image "Main content" at bounding box center [375, 89] width 3 height 3
click at [375, 91] on div "To activate drag with keyboard, press Alt + Enter. Once in keyboard drag state,…" at bounding box center [333, 80] width 399 height 156
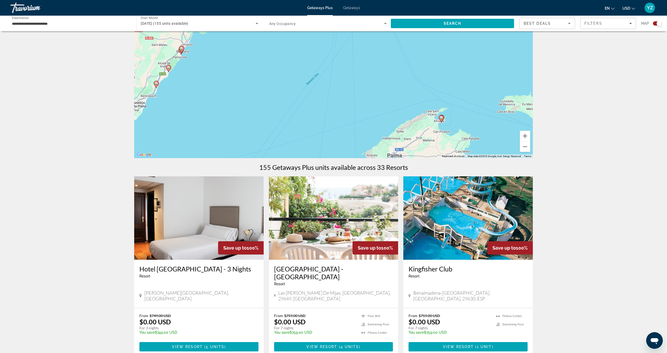
click at [442, 120] on icon "Main content" at bounding box center [441, 118] width 5 height 7
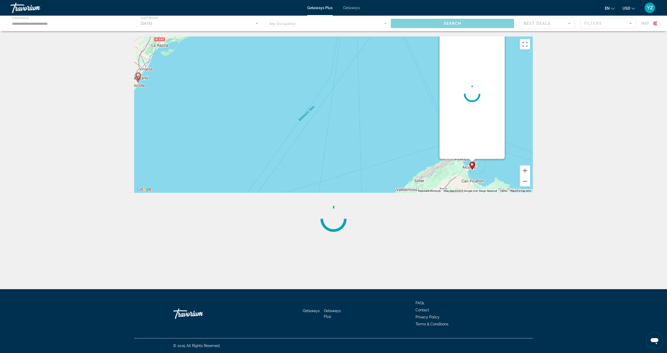
click at [442, 120] on div "To activate drag with keyboard, press Alt + Enter. Once in keyboard drag state,…" at bounding box center [333, 114] width 399 height 156
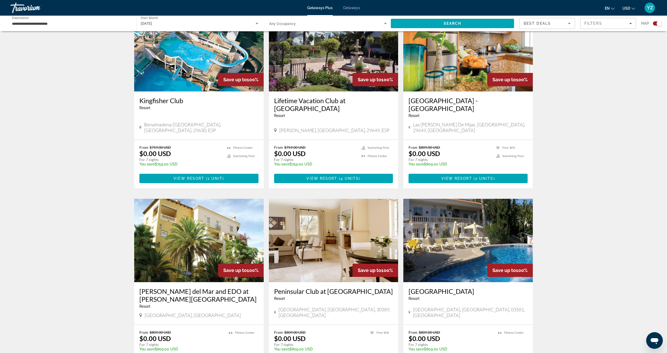
scroll to position [394, 0]
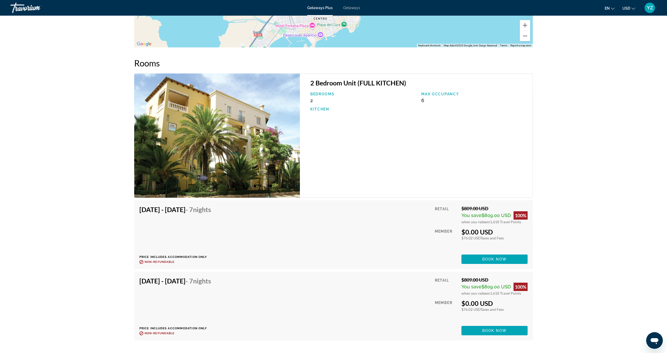
scroll to position [774, 0]
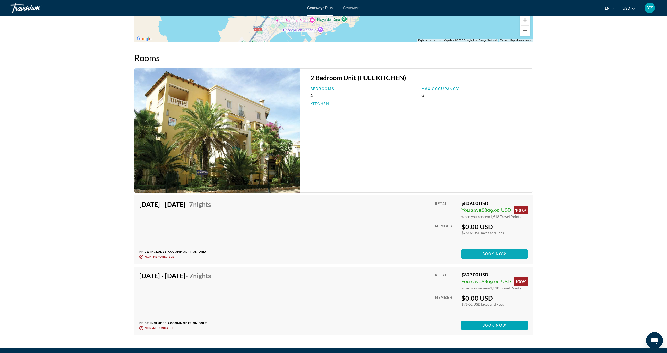
click at [496, 252] on span "Book now" at bounding box center [494, 254] width 25 height 4
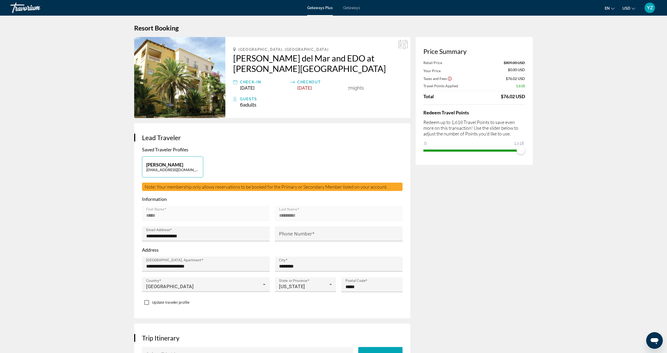
scroll to position [0, 0]
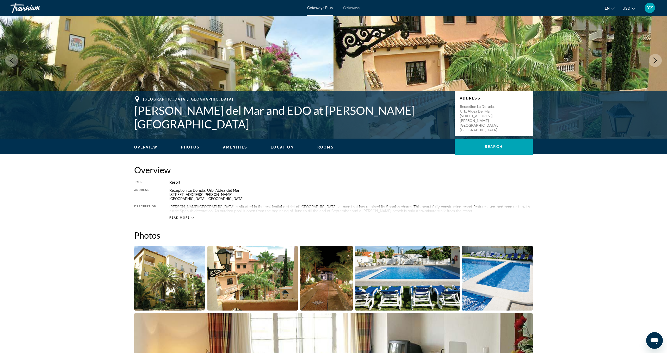
scroll to position [36, 0]
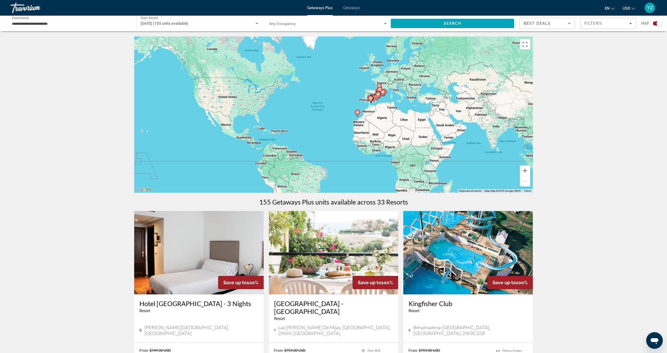
click at [358, 115] on icon "Main content" at bounding box center [357, 113] width 5 height 7
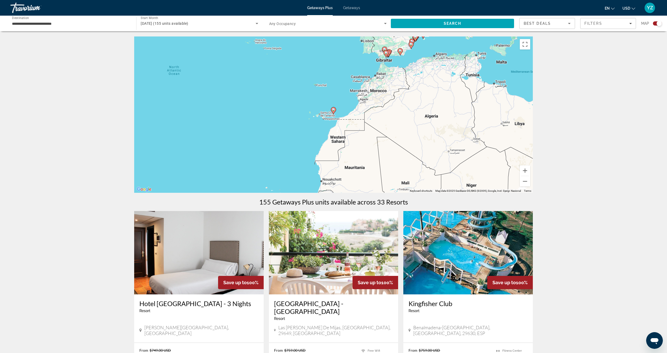
click at [334, 112] on icon "Main content" at bounding box center [333, 110] width 5 height 7
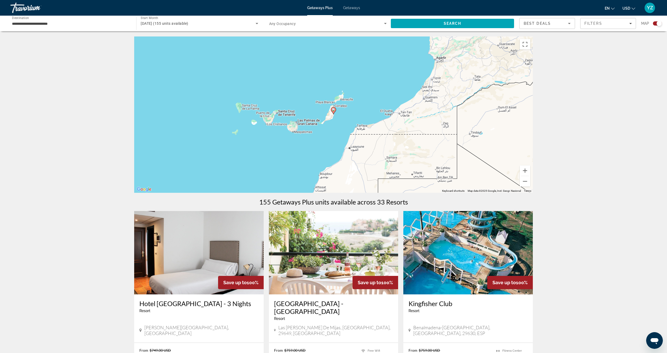
click at [334, 112] on icon "Main content" at bounding box center [333, 110] width 5 height 7
type input "**********"
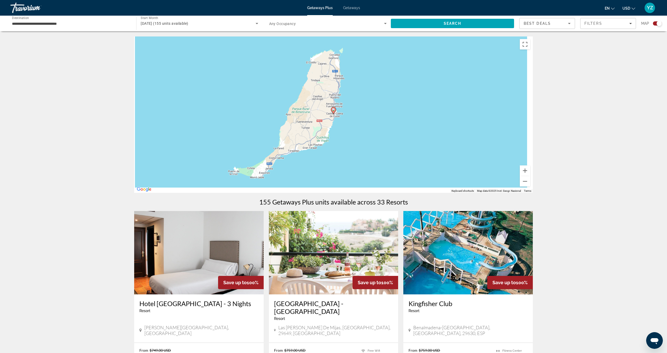
click at [334, 112] on icon "Main content" at bounding box center [333, 110] width 5 height 7
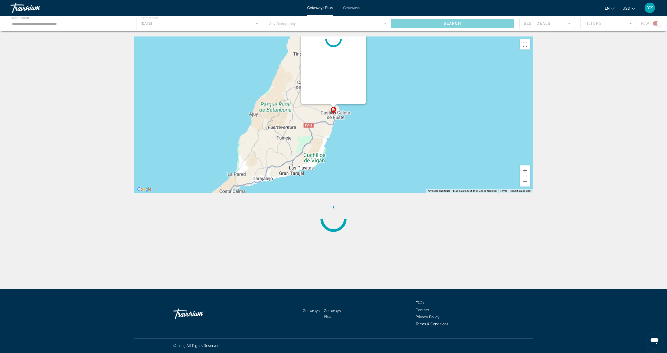
click at [334, 112] on icon "Main content" at bounding box center [333, 110] width 5 height 7
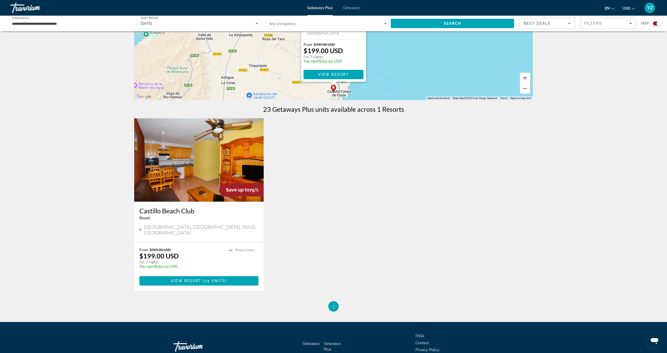
scroll to position [94, 0]
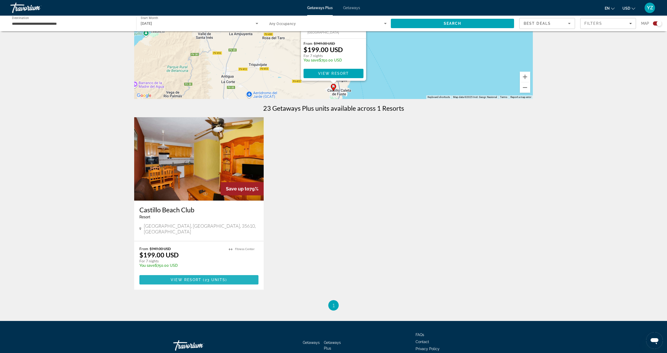
click at [231, 274] on span "Main content" at bounding box center [198, 280] width 119 height 13
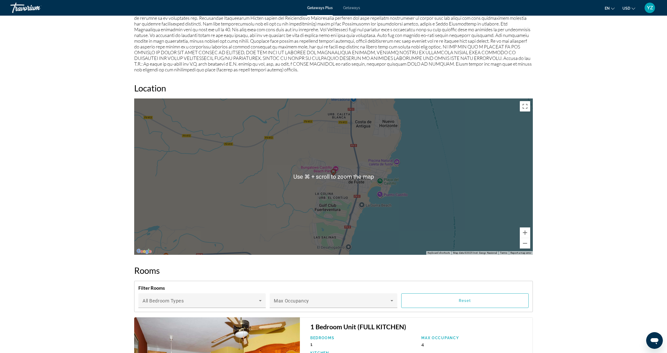
scroll to position [563, 0]
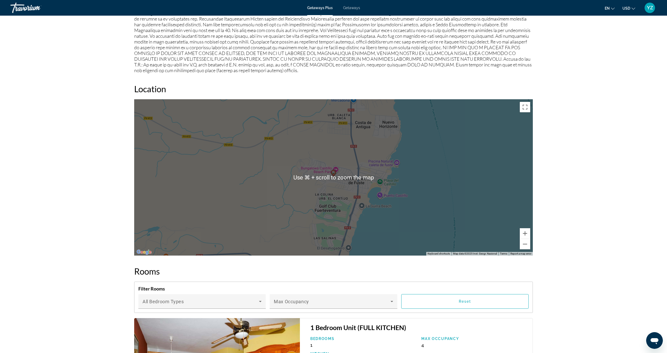
click at [438, 201] on div "To activate drag with keyboard, press Alt + Enter. Once in keyboard drag state,…" at bounding box center [333, 177] width 399 height 156
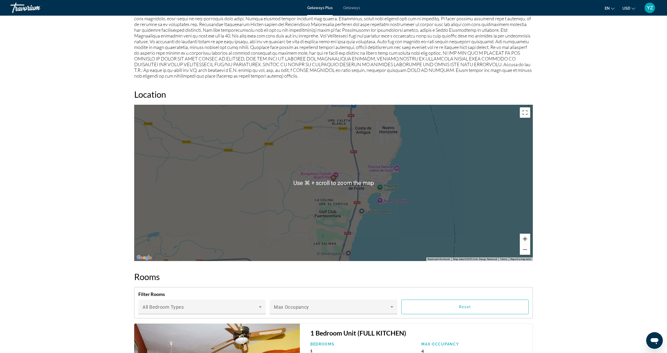
click at [524, 234] on button "Zoom in" at bounding box center [525, 239] width 10 height 10
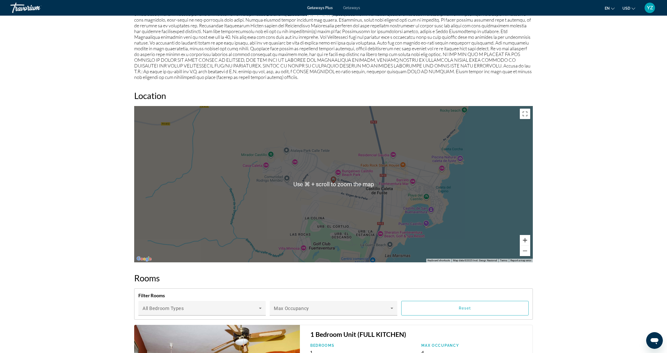
click at [524, 234] on div "To activate drag with keyboard, press Alt + Enter. Once in keyboard drag state,…" at bounding box center [333, 184] width 399 height 156
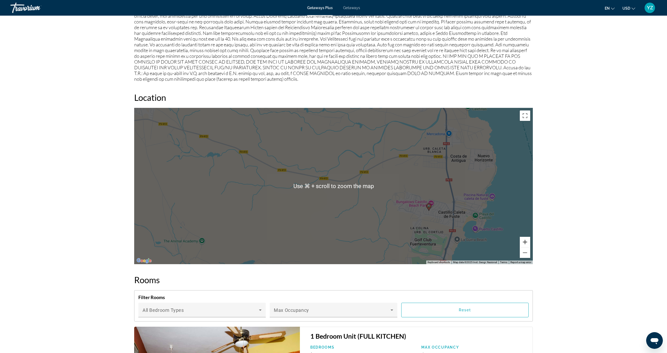
click at [524, 238] on button "Zoom in" at bounding box center [525, 242] width 10 height 10
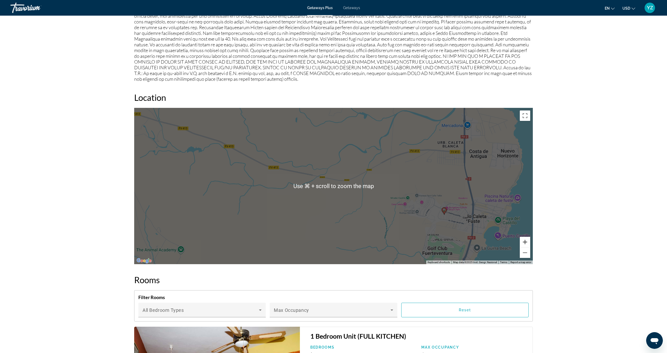
scroll to position [554, 0]
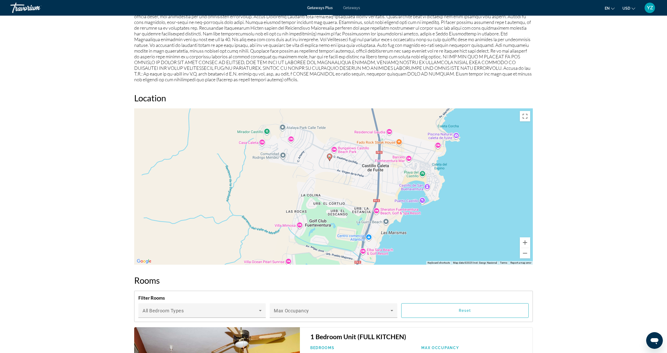
drag, startPoint x: 479, startPoint y: 222, endPoint x: 283, endPoint y: 146, distance: 210.4
click at [283, 146] on div "To activate drag with keyboard, press Alt + Enter. Once in keyboard drag state,…" at bounding box center [333, 186] width 399 height 156
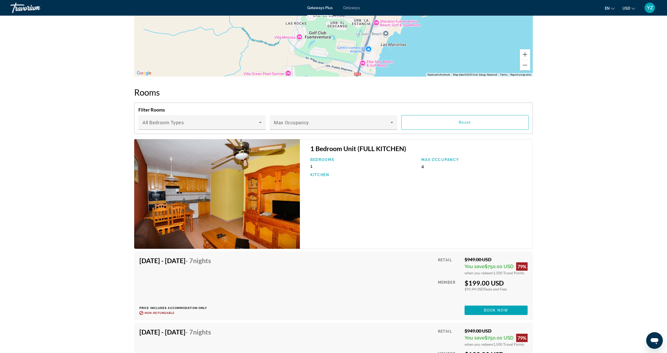
scroll to position [743, 0]
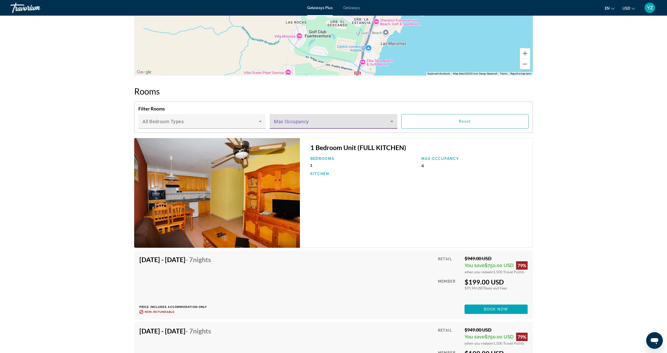
click at [391, 122] on icon "Main content" at bounding box center [392, 121] width 6 height 6
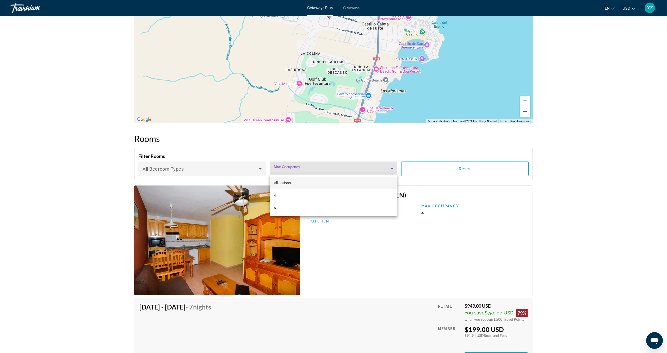
scroll to position [694, 0]
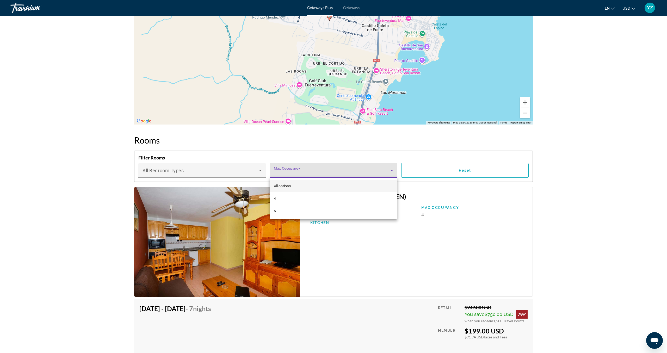
click at [647, 180] on div at bounding box center [333, 176] width 667 height 353
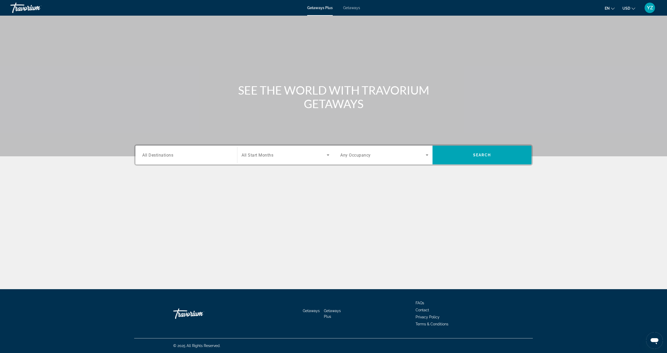
click at [167, 153] on span "All Destinations" at bounding box center [157, 154] width 31 height 5
click at [167, 153] on input "Destination All Destinations" at bounding box center [186, 155] width 88 height 6
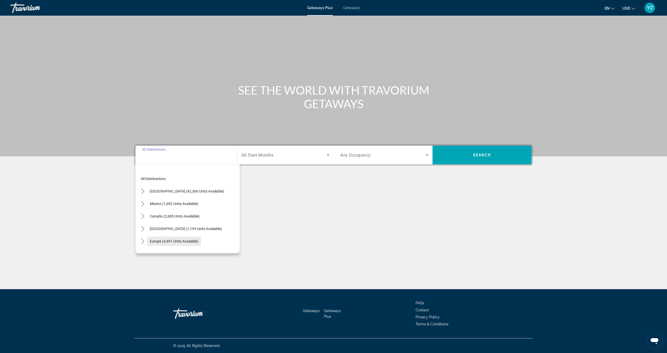
click at [158, 240] on span "Europe (3,491 units available)" at bounding box center [174, 241] width 48 height 4
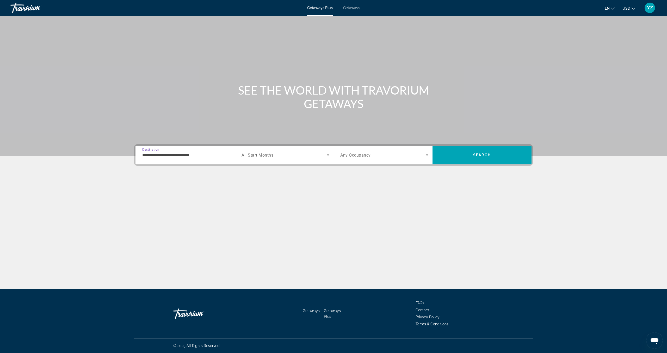
click at [202, 155] on input "**********" at bounding box center [186, 155] width 88 height 6
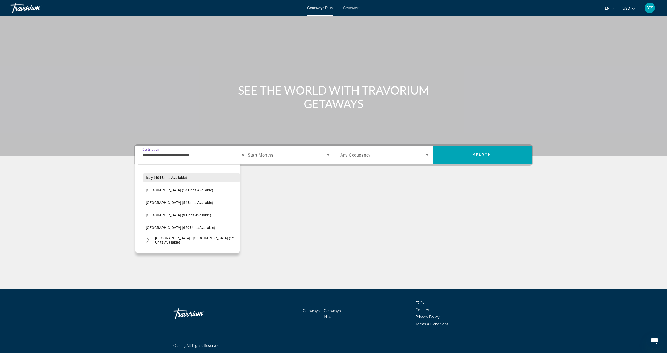
scroll to position [190, 0]
click at [165, 176] on span "Italy (404 units available)" at bounding box center [166, 176] width 41 height 4
type input "**********"
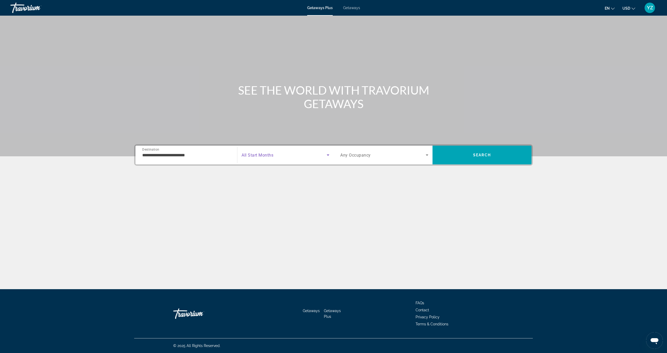
click at [328, 155] on icon "Search widget" at bounding box center [328, 155] width 3 height 1
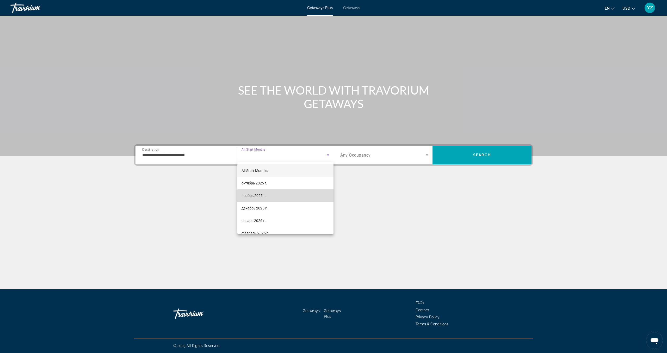
click at [254, 198] on span "ноябрь 2025 г." at bounding box center [254, 196] width 24 height 6
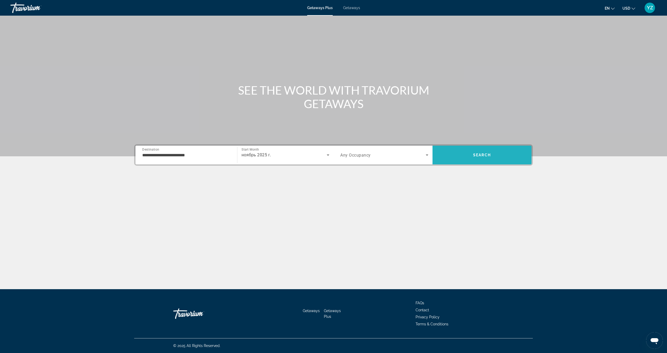
click at [472, 155] on span "Search" at bounding box center [482, 155] width 99 height 13
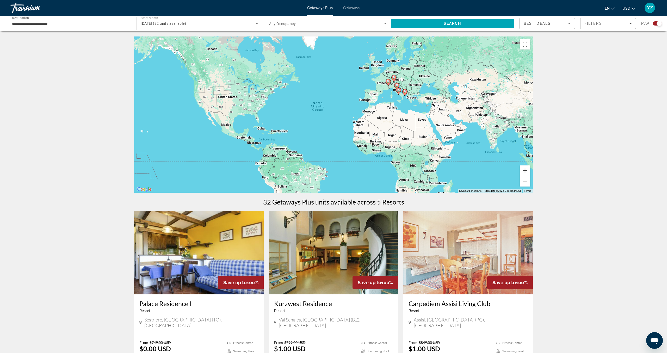
click at [524, 173] on button "Zoom in" at bounding box center [525, 170] width 10 height 10
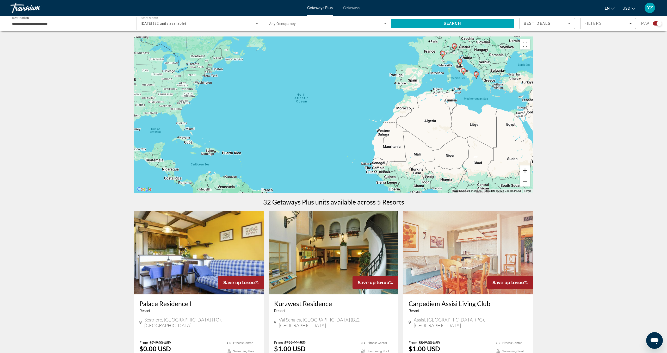
click at [525, 173] on button "Zoom in" at bounding box center [525, 170] width 10 height 10
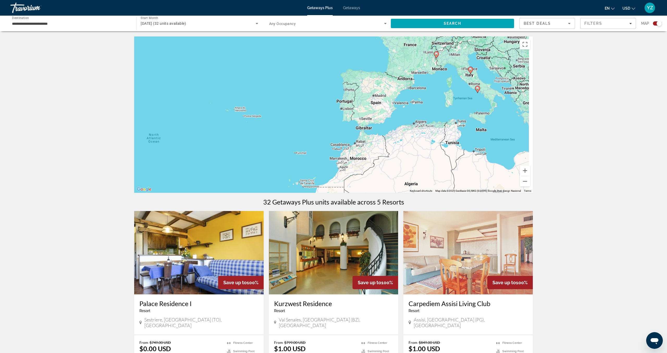
drag, startPoint x: 430, startPoint y: 101, endPoint x: 297, endPoint y: 164, distance: 146.9
click at [299, 163] on div "To activate drag with keyboard, press Alt + Enter. Once in keyboard drag state,…" at bounding box center [333, 114] width 399 height 156
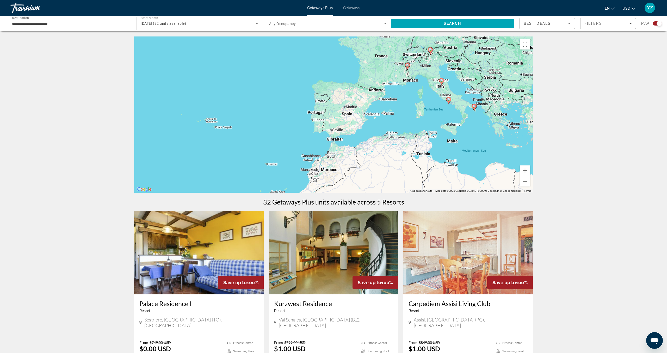
drag, startPoint x: 420, startPoint y: 115, endPoint x: 404, endPoint y: 123, distance: 17.8
click at [404, 123] on div "To activate drag with keyboard, press Alt + Enter. Once in keyboard drag state,…" at bounding box center [333, 114] width 399 height 156
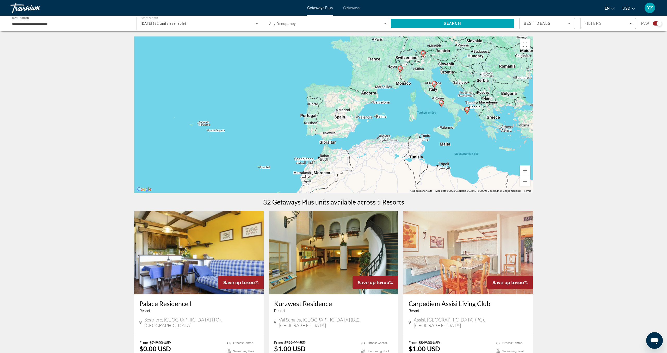
click at [467, 111] on image "Main content" at bounding box center [466, 109] width 3 height 3
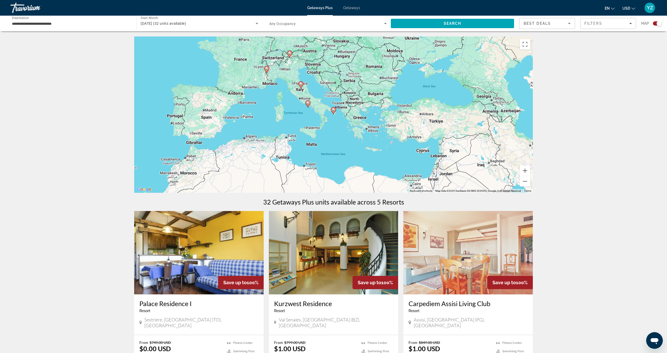
click at [333, 112] on icon "Main content" at bounding box center [333, 110] width 5 height 7
type input "**********"
click at [333, 112] on icon "Main content" at bounding box center [333, 110] width 5 height 7
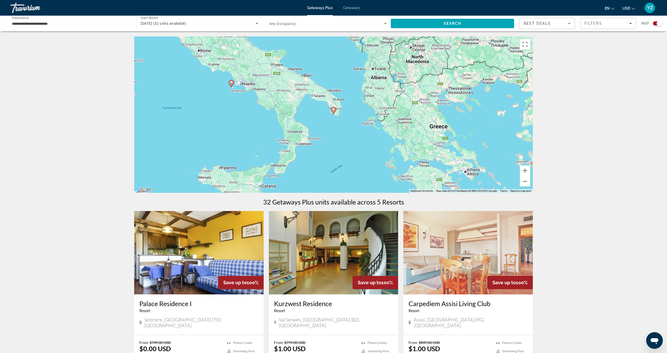
click at [333, 112] on icon "Main content" at bounding box center [333, 110] width 5 height 7
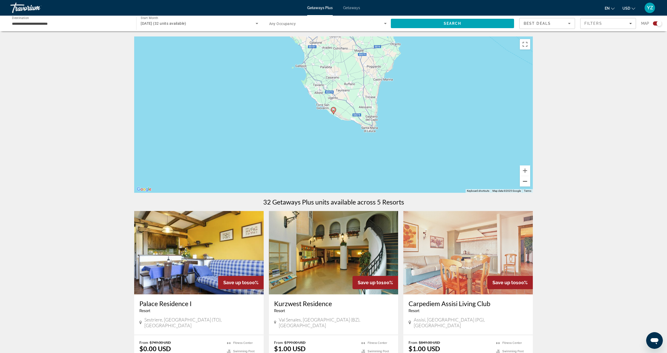
click at [527, 182] on button "Zoom out" at bounding box center [525, 181] width 10 height 10
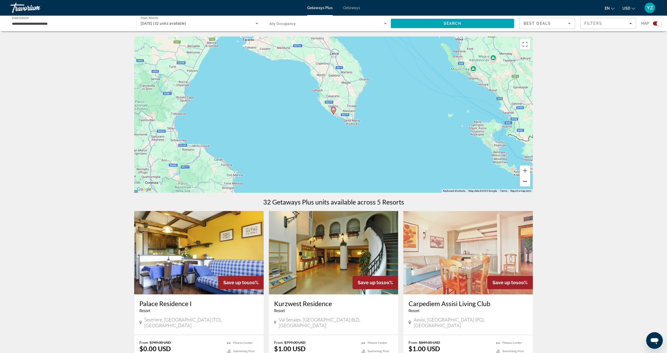
click at [526, 182] on button "Zoom out" at bounding box center [525, 181] width 10 height 10
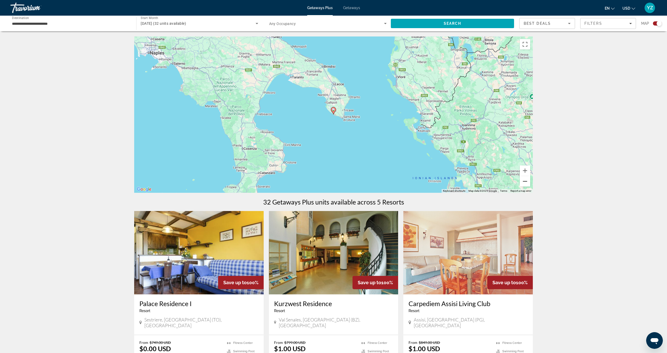
click at [526, 182] on button "Zoom out" at bounding box center [525, 181] width 10 height 10
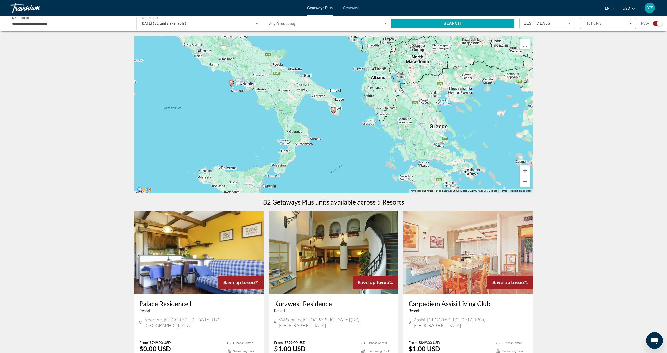
click at [231, 84] on icon "Main content" at bounding box center [231, 83] width 5 height 7
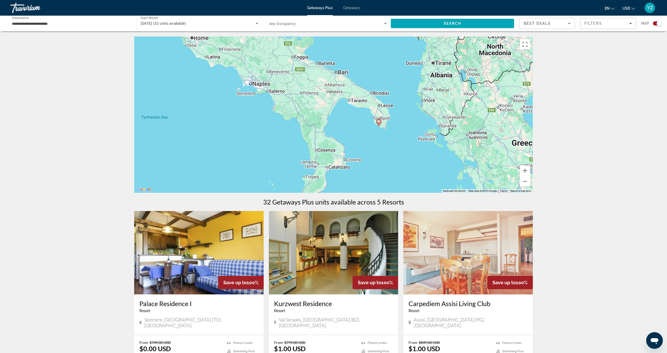
click at [231, 84] on div "To activate drag with keyboard, press Alt + Enter. Once in keyboard drag state,…" at bounding box center [333, 114] width 399 height 156
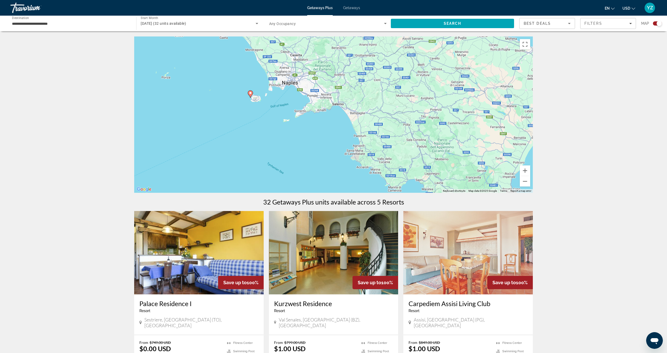
click at [251, 94] on image "Main content" at bounding box center [250, 92] width 3 height 3
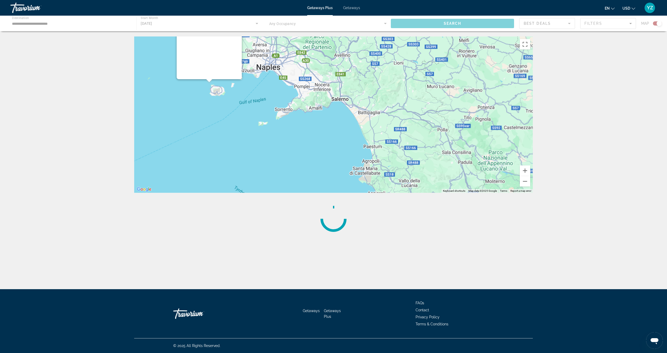
click at [251, 94] on div "Main content" at bounding box center [333, 114] width 399 height 156
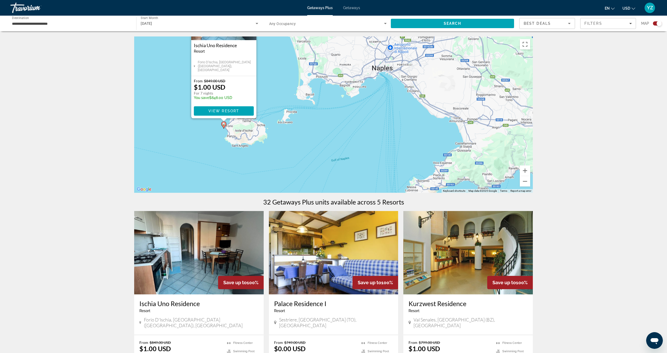
drag, startPoint x: 269, startPoint y: 121, endPoint x: 357, endPoint y: 163, distance: 97.3
click at [356, 163] on div "To activate drag with keyboard, press Alt + Enter. Once in keyboard drag state,…" at bounding box center [333, 114] width 399 height 156
click at [216, 112] on span "View Resort" at bounding box center [223, 111] width 31 height 4
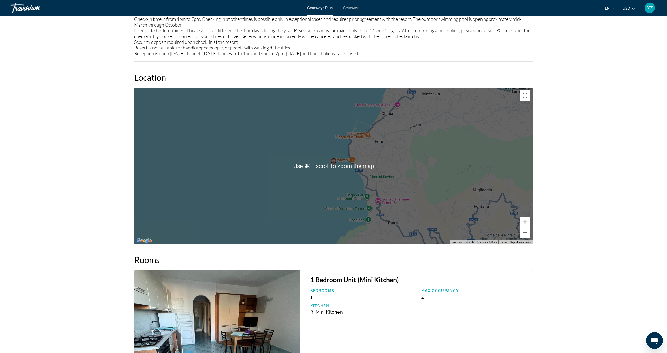
scroll to position [683, 0]
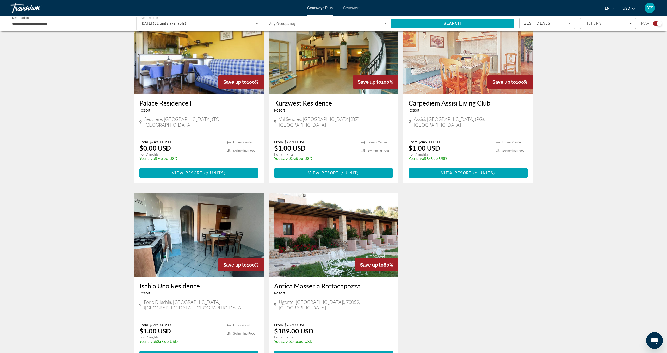
scroll to position [201, 0]
click at [445, 171] on span "View Resort" at bounding box center [456, 173] width 31 height 4
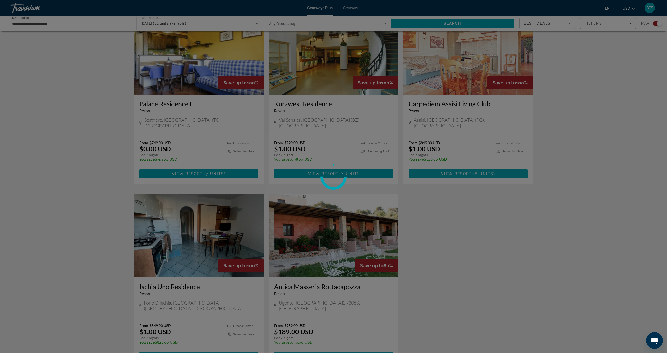
scroll to position [200, 0]
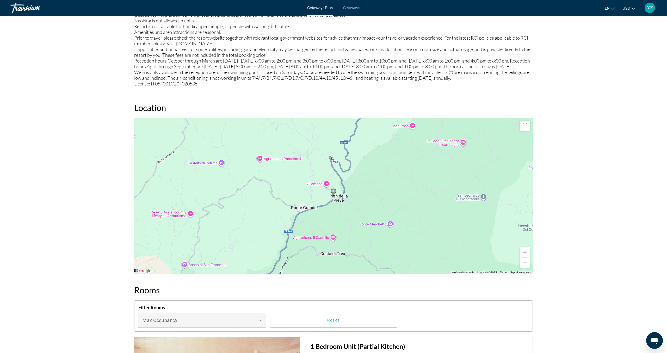
scroll to position [722, 0]
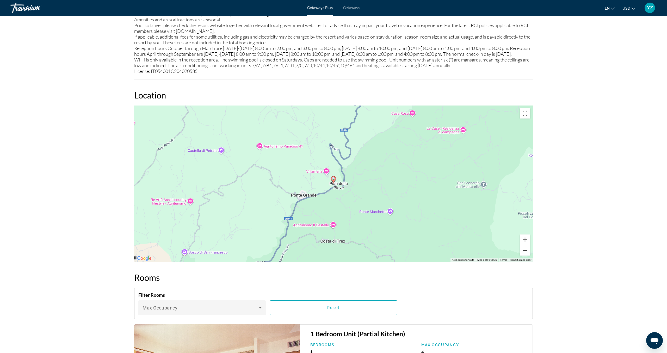
click at [526, 256] on button "Zoom out" at bounding box center [525, 250] width 10 height 10
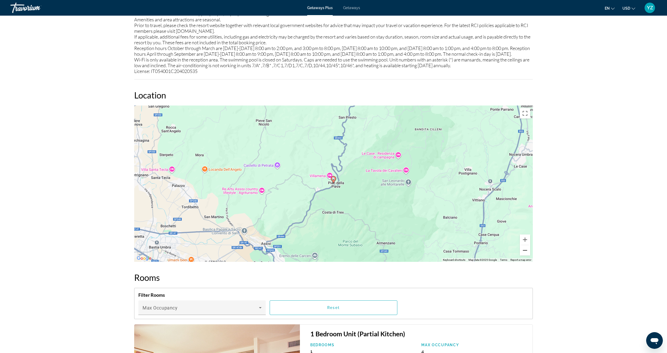
click at [526, 256] on button "Zoom out" at bounding box center [525, 250] width 10 height 10
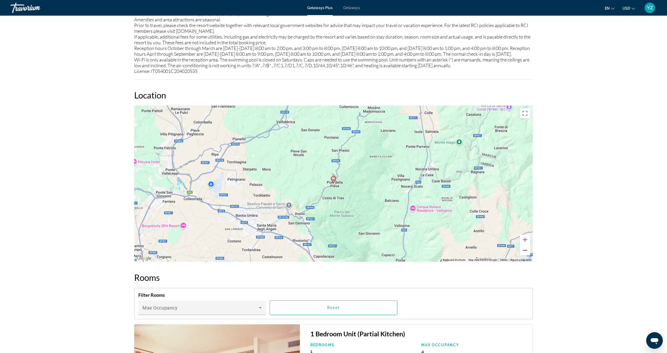
click at [526, 256] on button "Zoom out" at bounding box center [525, 250] width 10 height 10
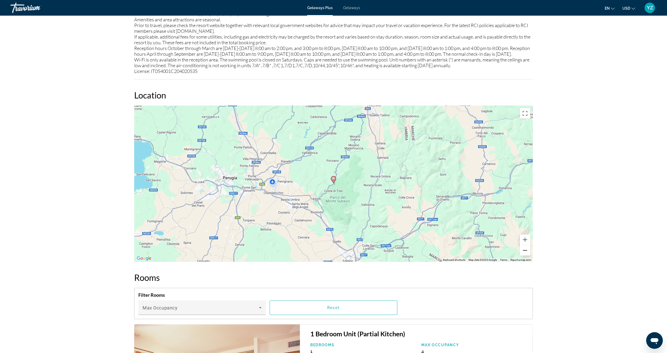
click at [526, 256] on button "Zoom out" at bounding box center [525, 250] width 10 height 10
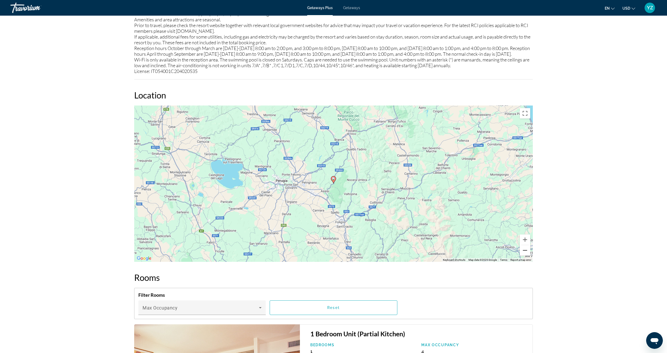
click at [526, 256] on button "Zoom out" at bounding box center [525, 250] width 10 height 10
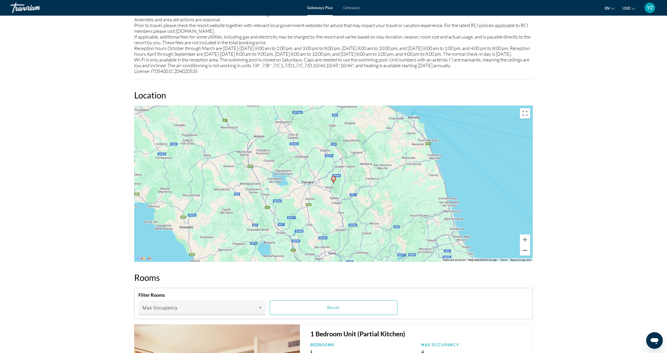
click at [526, 256] on button "Zoom out" at bounding box center [525, 250] width 10 height 10
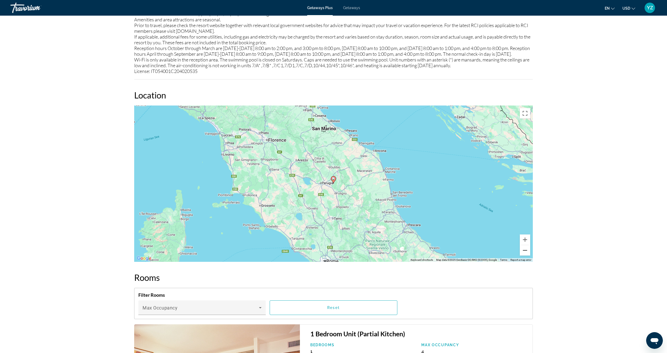
click at [526, 256] on button "Zoom out" at bounding box center [525, 250] width 10 height 10
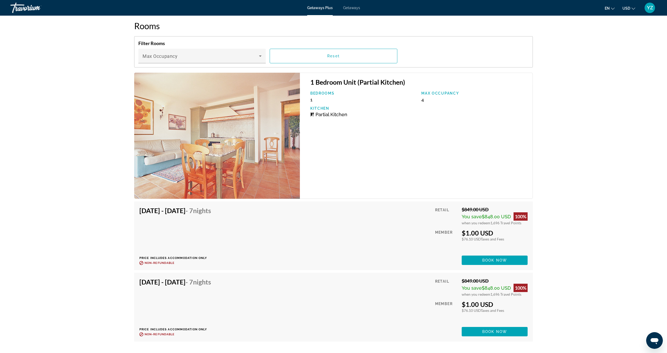
scroll to position [978, 0]
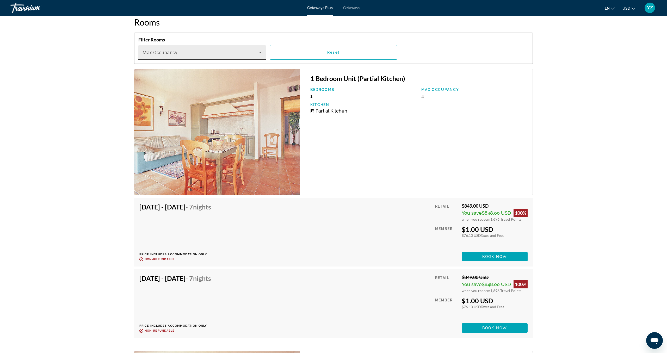
click at [261, 53] on icon "Main content" at bounding box center [260, 52] width 3 height 1
